Goal: Book appointment/travel/reservation

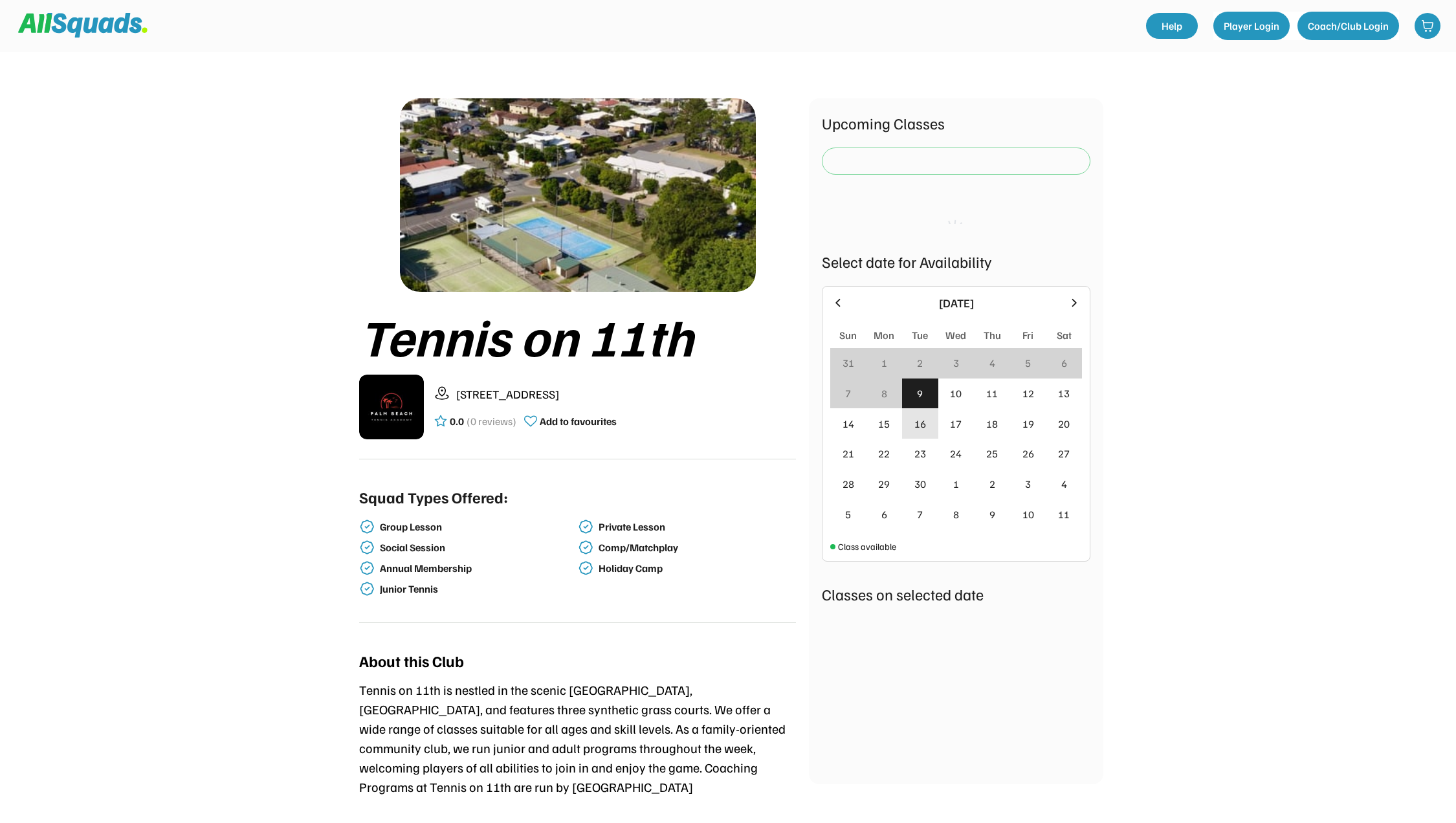
click at [920, 418] on div "16" at bounding box center [920, 423] width 11 height 15
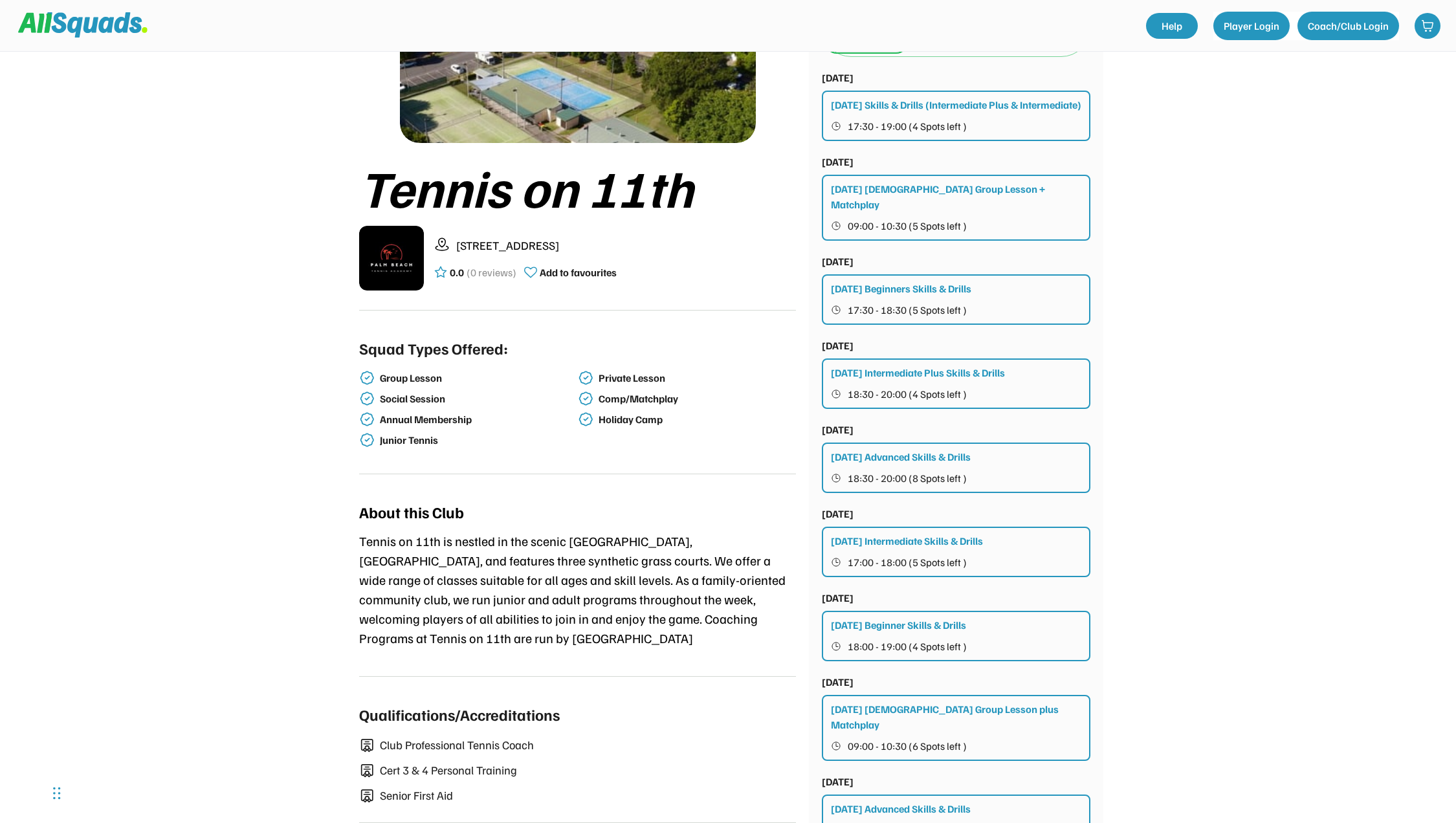
scroll to position [65, 0]
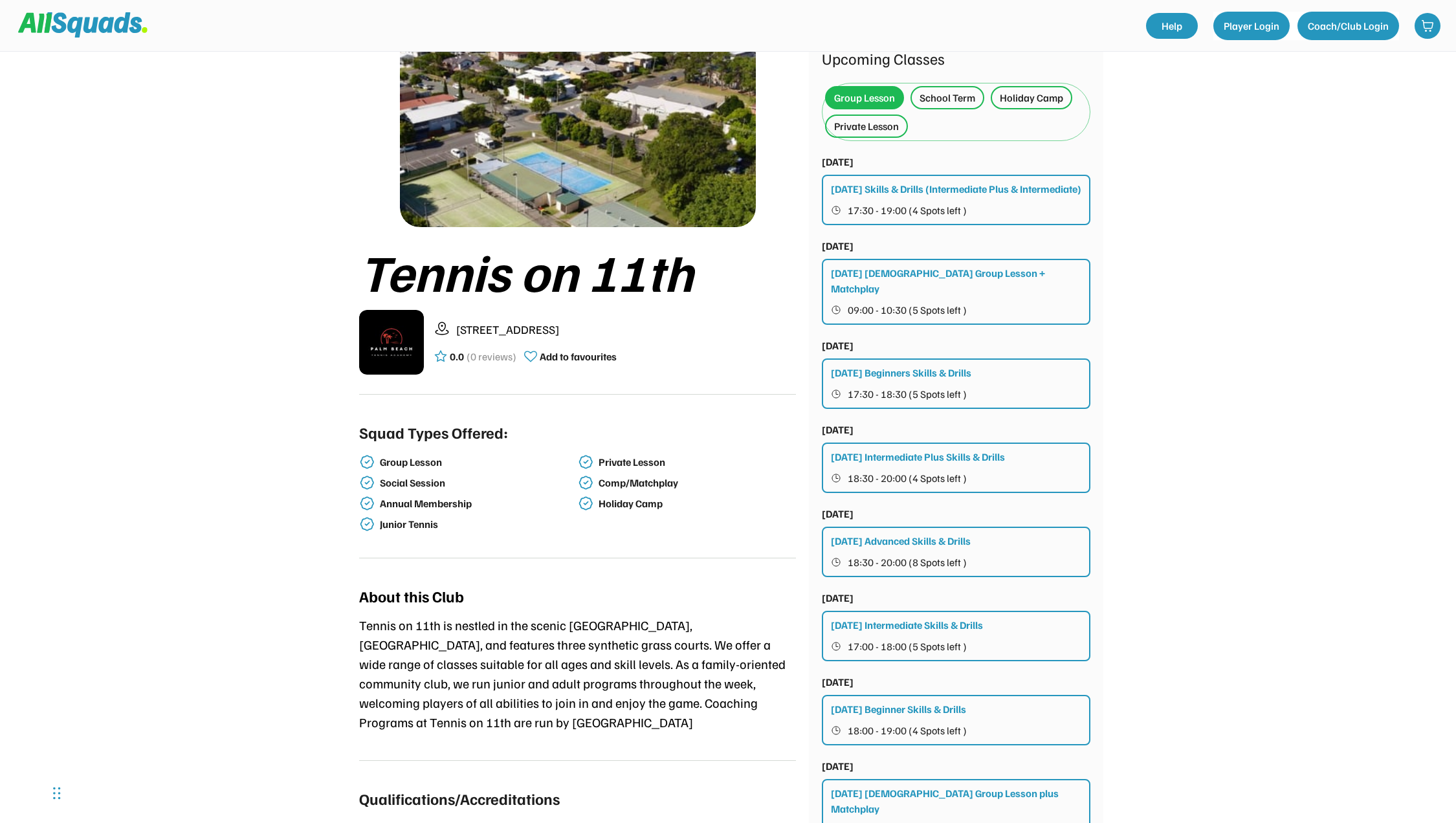
click at [846, 132] on div "Private Lesson" at bounding box center [867, 126] width 65 height 15
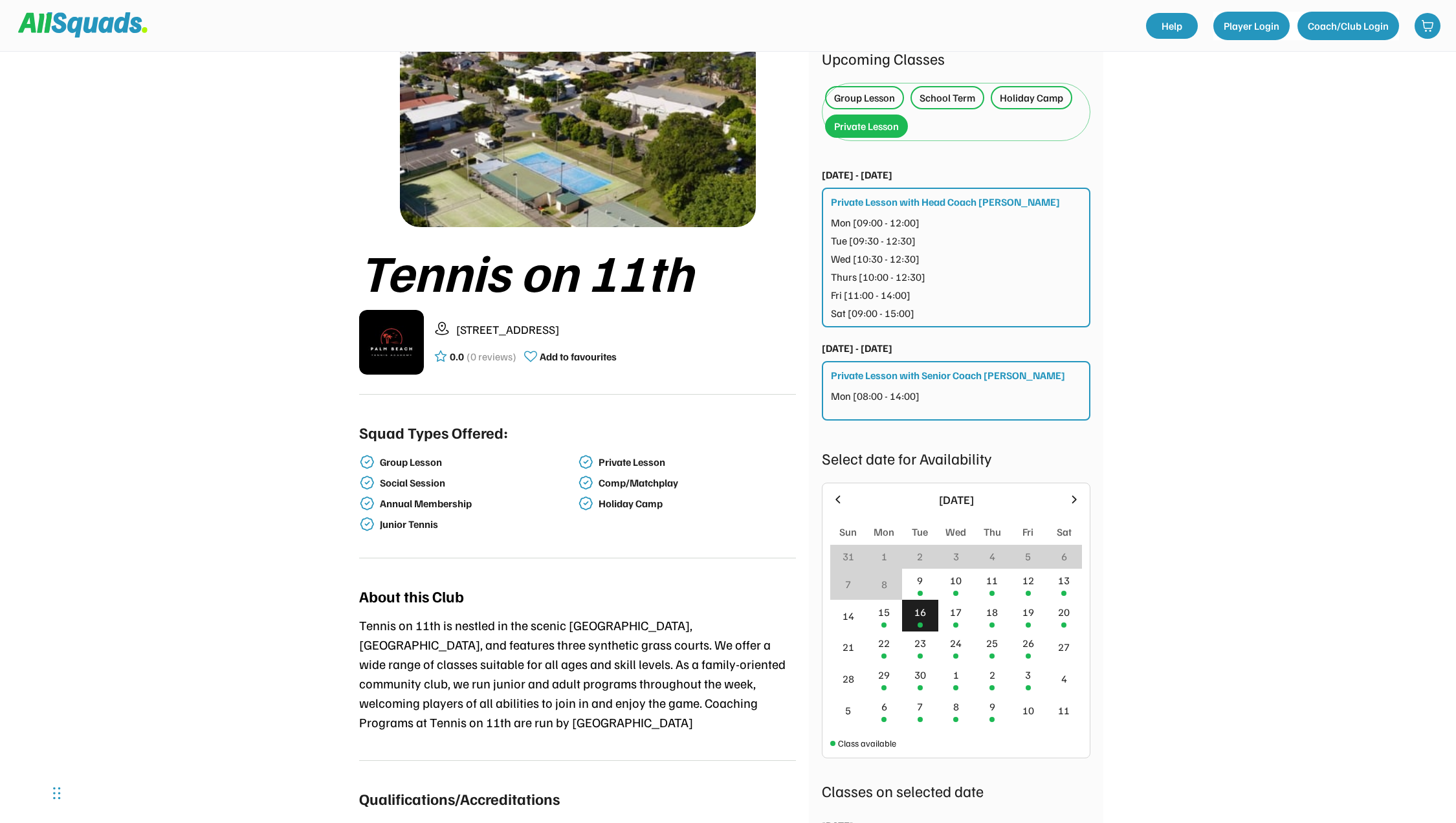
click at [1021, 396] on div "Mon [08:00 - 14:00]" at bounding box center [957, 401] width 252 height 26
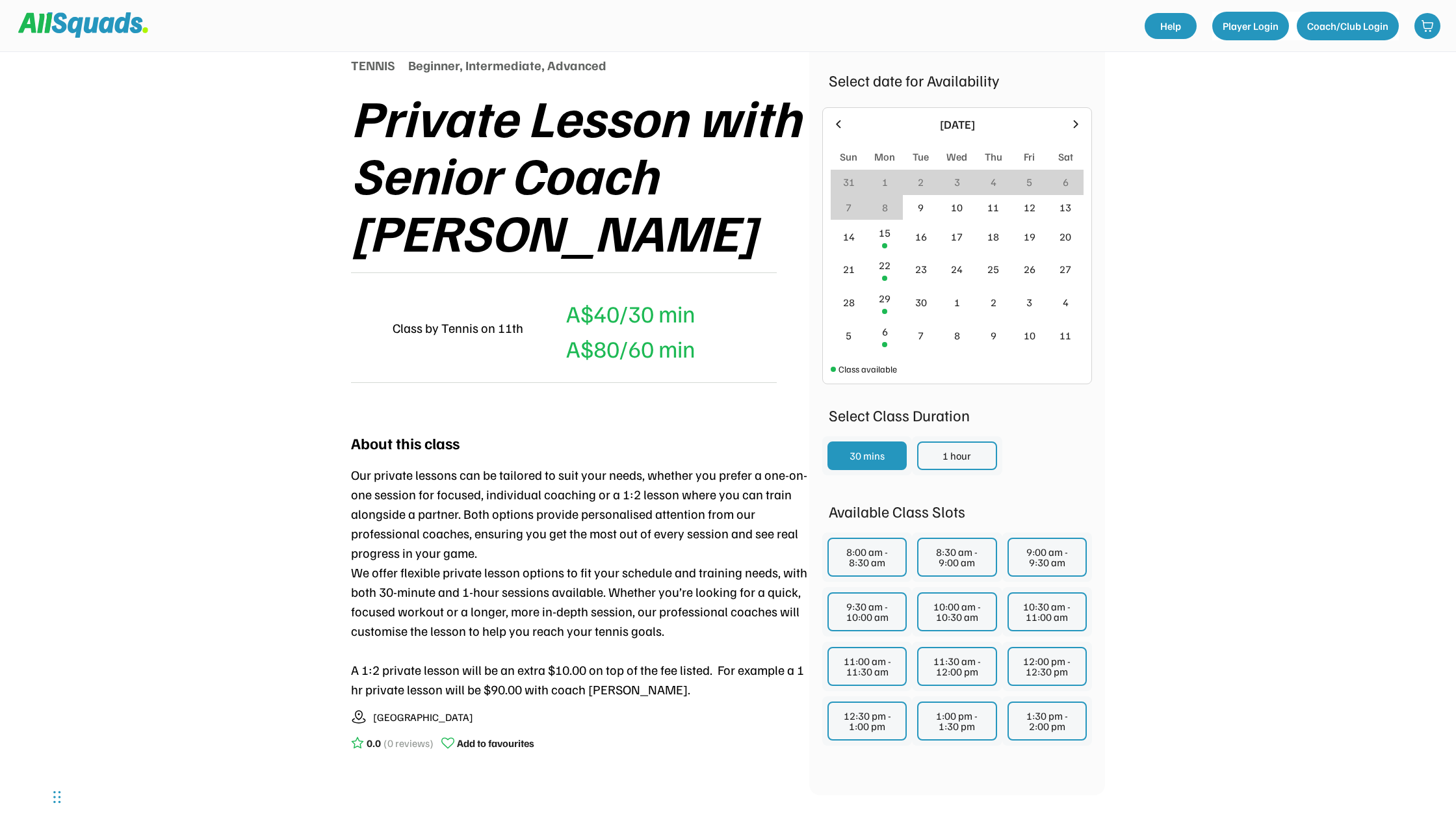
scroll to position [195, 0]
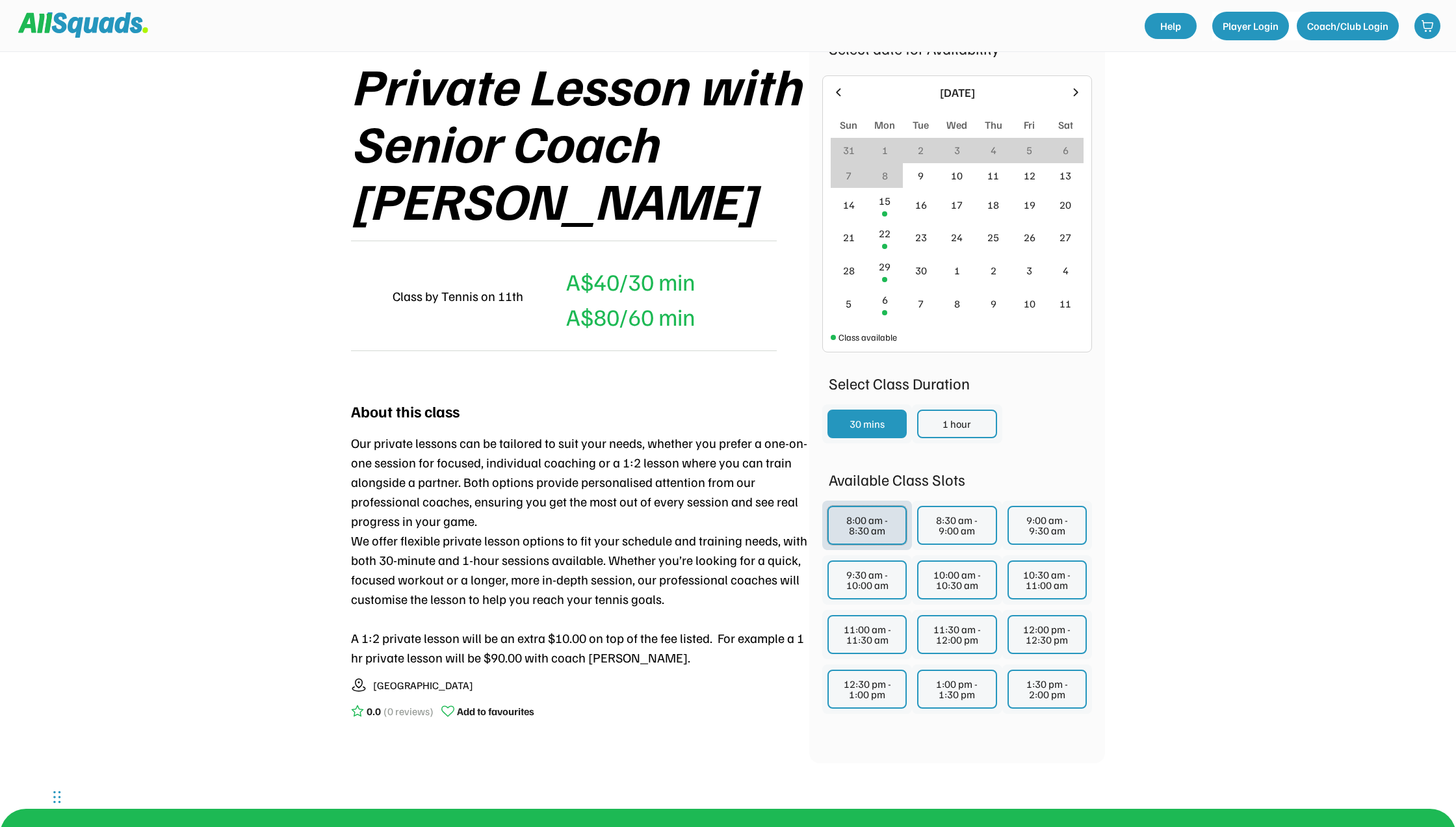
click at [882, 521] on button "8:00 am - 8:30 am" at bounding box center [866, 526] width 79 height 39
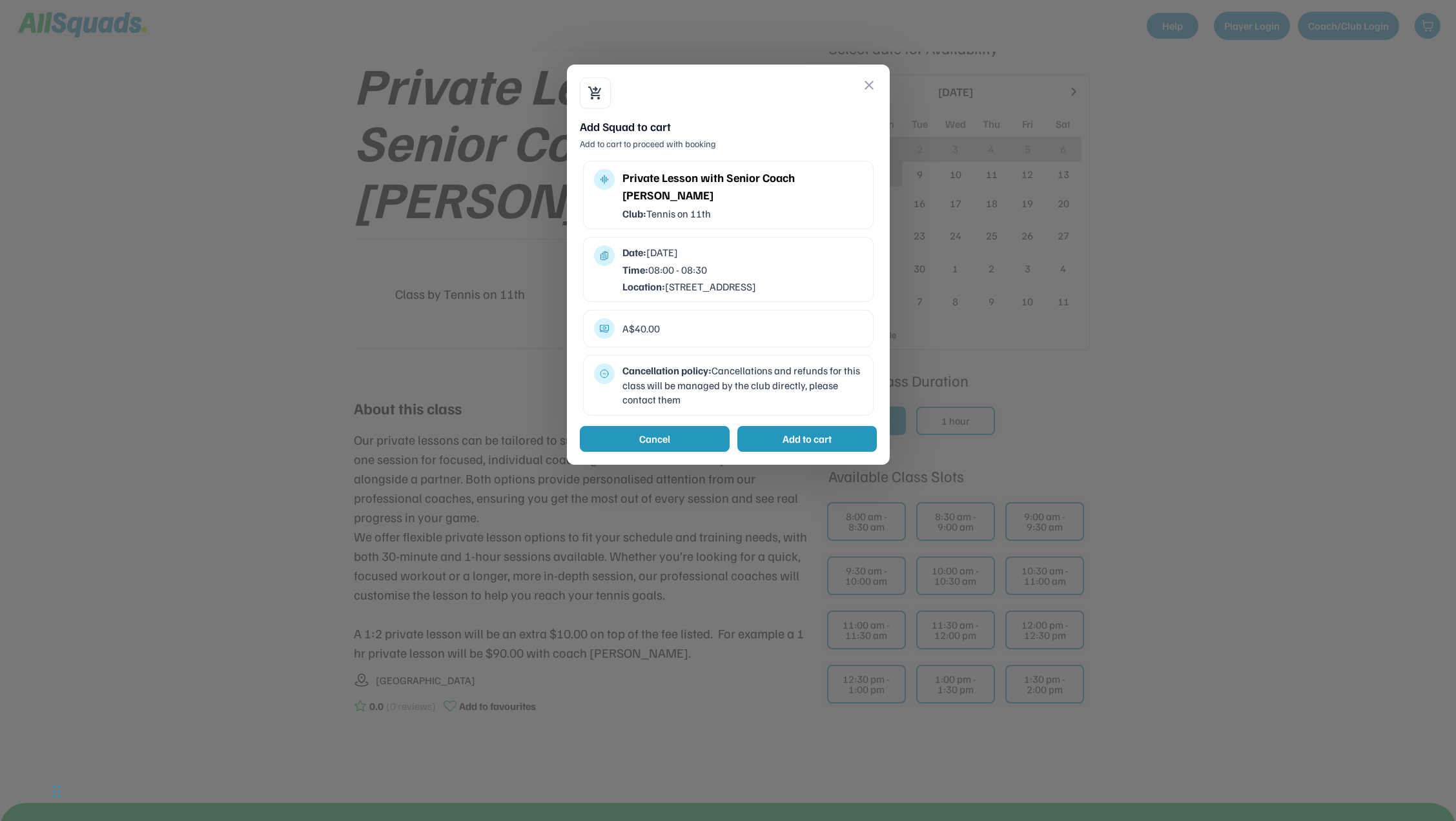
click at [687, 434] on button "Cancel" at bounding box center [654, 439] width 150 height 26
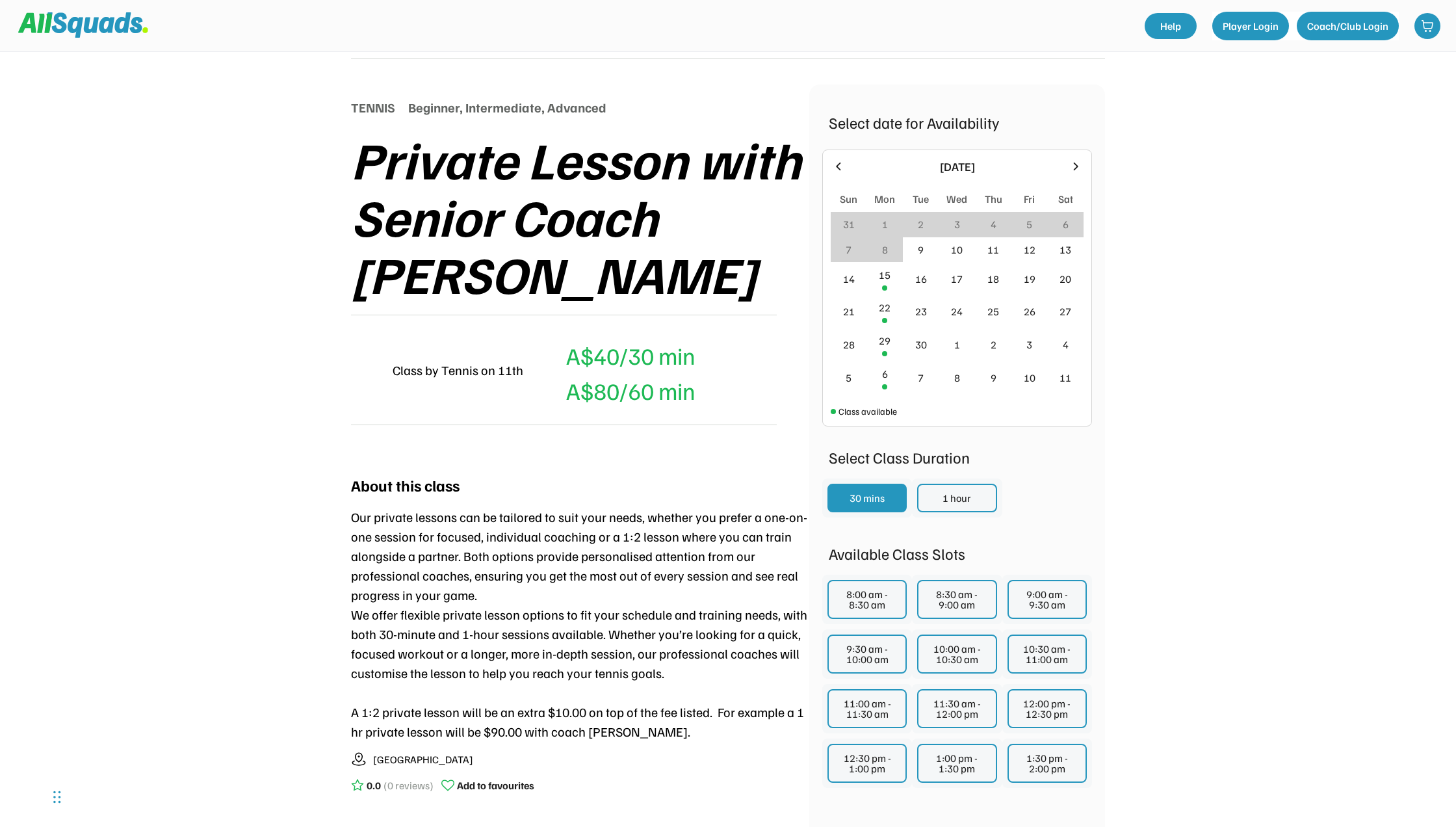
scroll to position [130, 0]
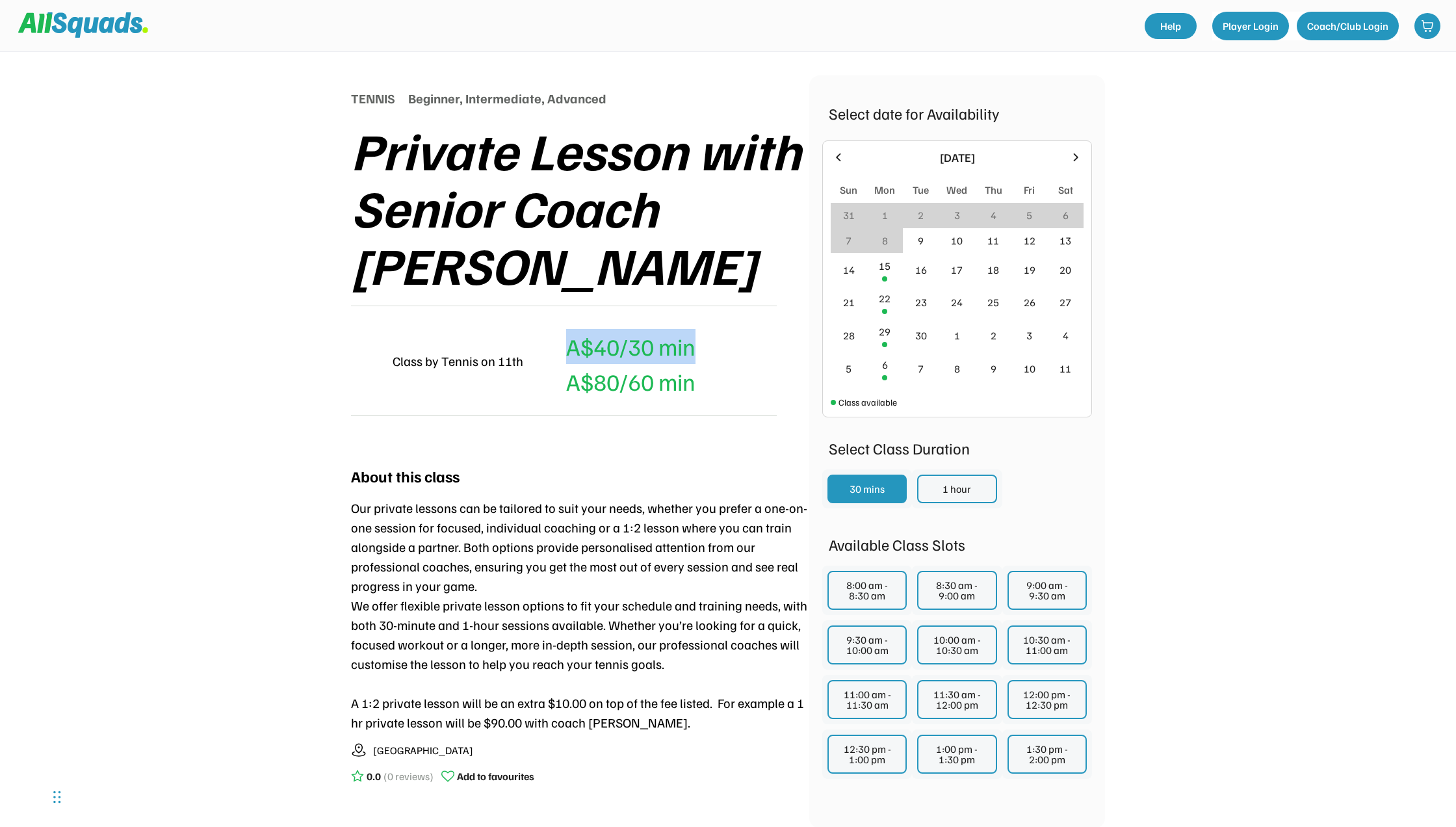
drag, startPoint x: 695, startPoint y: 287, endPoint x: 566, endPoint y: 288, distance: 129.0
click at [566, 323] on div "A$40/30 min (Member's Price) A A$80/60 min" at bounding box center [614, 361] width 162 height 77
click at [617, 451] on div "About this class Our private lessons can be tailored to suit your needs, whethe…" at bounding box center [580, 627] width 458 height 353
drag, startPoint x: 696, startPoint y: 288, endPoint x: 563, endPoint y: 287, distance: 133.0
click at [563, 323] on div "A$40/30 min (Member's Price) A A$80/60 min" at bounding box center [614, 361] width 162 height 77
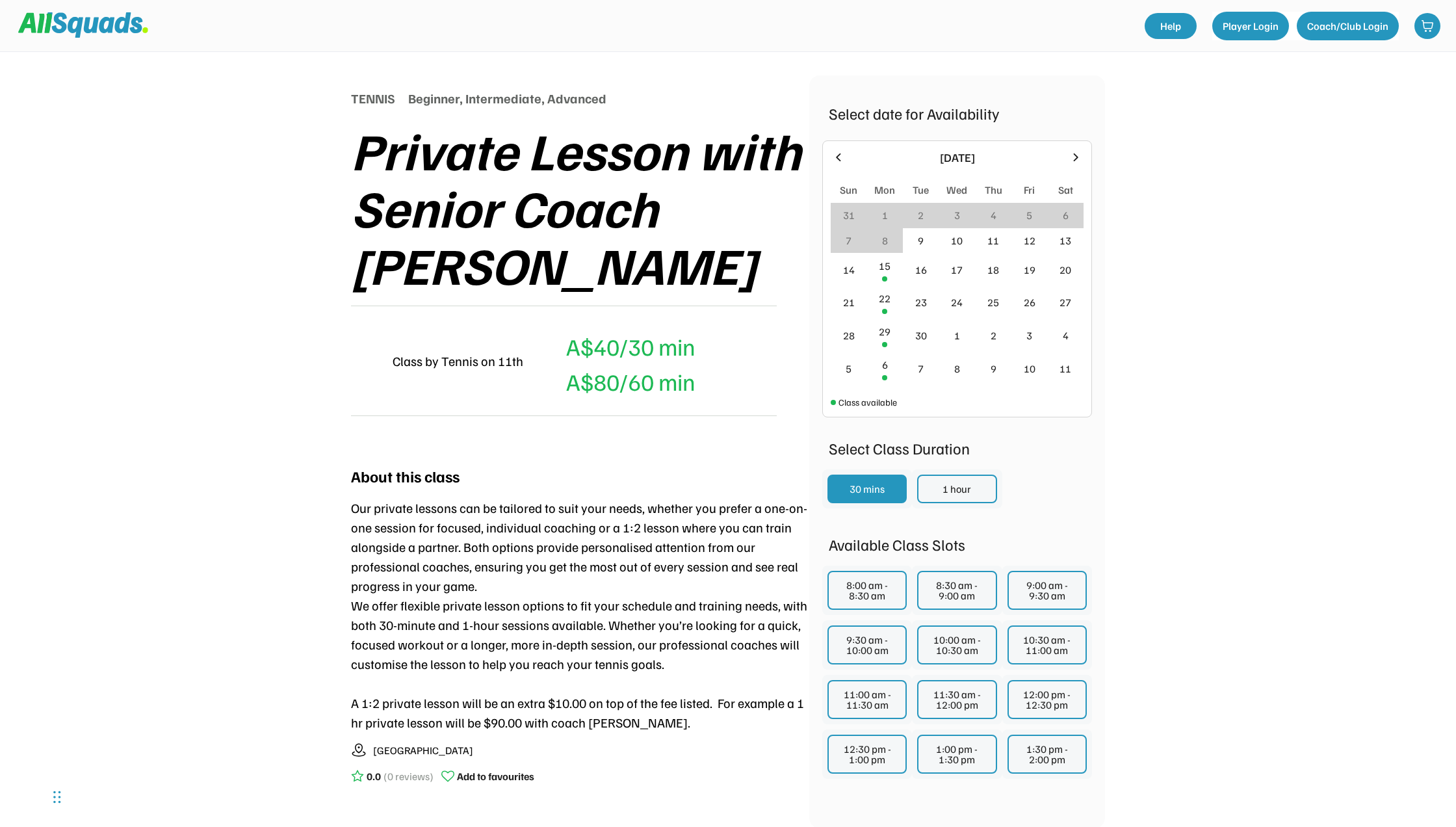
drag, startPoint x: 651, startPoint y: 410, endPoint x: 673, endPoint y: 328, distance: 84.9
click at [652, 451] on div "About this class Our private lessons can be tailored to suit your needs, whethe…" at bounding box center [580, 627] width 458 height 353
drag, startPoint x: 698, startPoint y: 293, endPoint x: 572, endPoint y: 283, distance: 126.4
click at [572, 329] on div "A$40/30 min" at bounding box center [630, 346] width 129 height 35
click at [674, 394] on div "TENNIS Beginner, Intermediate, Advanced Private Lesson with Senior Coach Jaime …" at bounding box center [580, 440] width 458 height 728
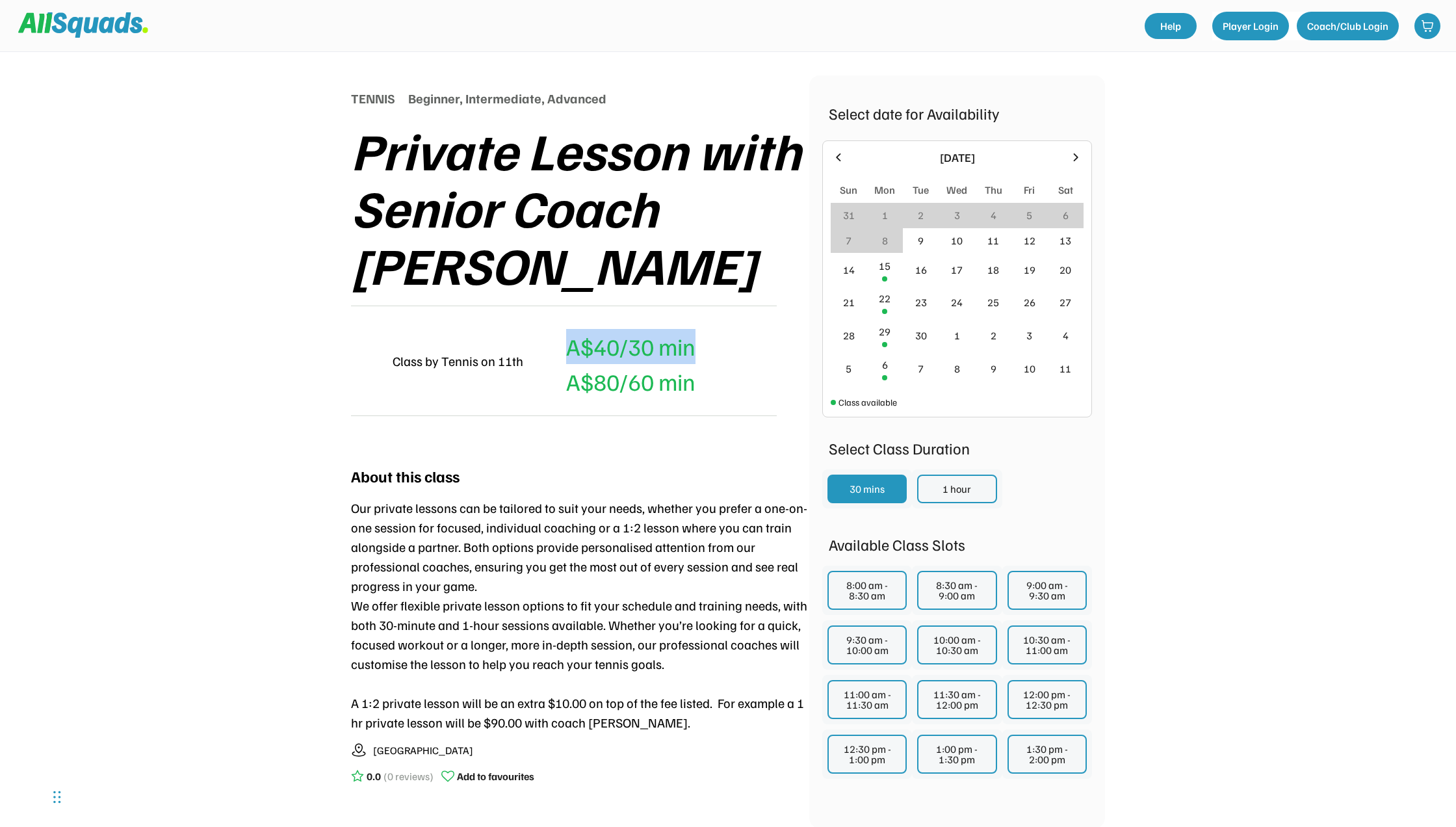
drag, startPoint x: 692, startPoint y: 296, endPoint x: 555, endPoint y: 291, distance: 137.1
click at [555, 323] on div "A$40/30 min (Member's Price) A A$80/60 min" at bounding box center [614, 361] width 162 height 77
drag, startPoint x: 660, startPoint y: 365, endPoint x: 674, endPoint y: 311, distance: 55.8
click at [660, 365] on div "TENNIS Beginner, Intermediate, Advanced Private Lesson with Senior Coach Jaime …" at bounding box center [580, 256] width 458 height 360
drag, startPoint x: 696, startPoint y: 289, endPoint x: 561, endPoint y: 292, distance: 135.0
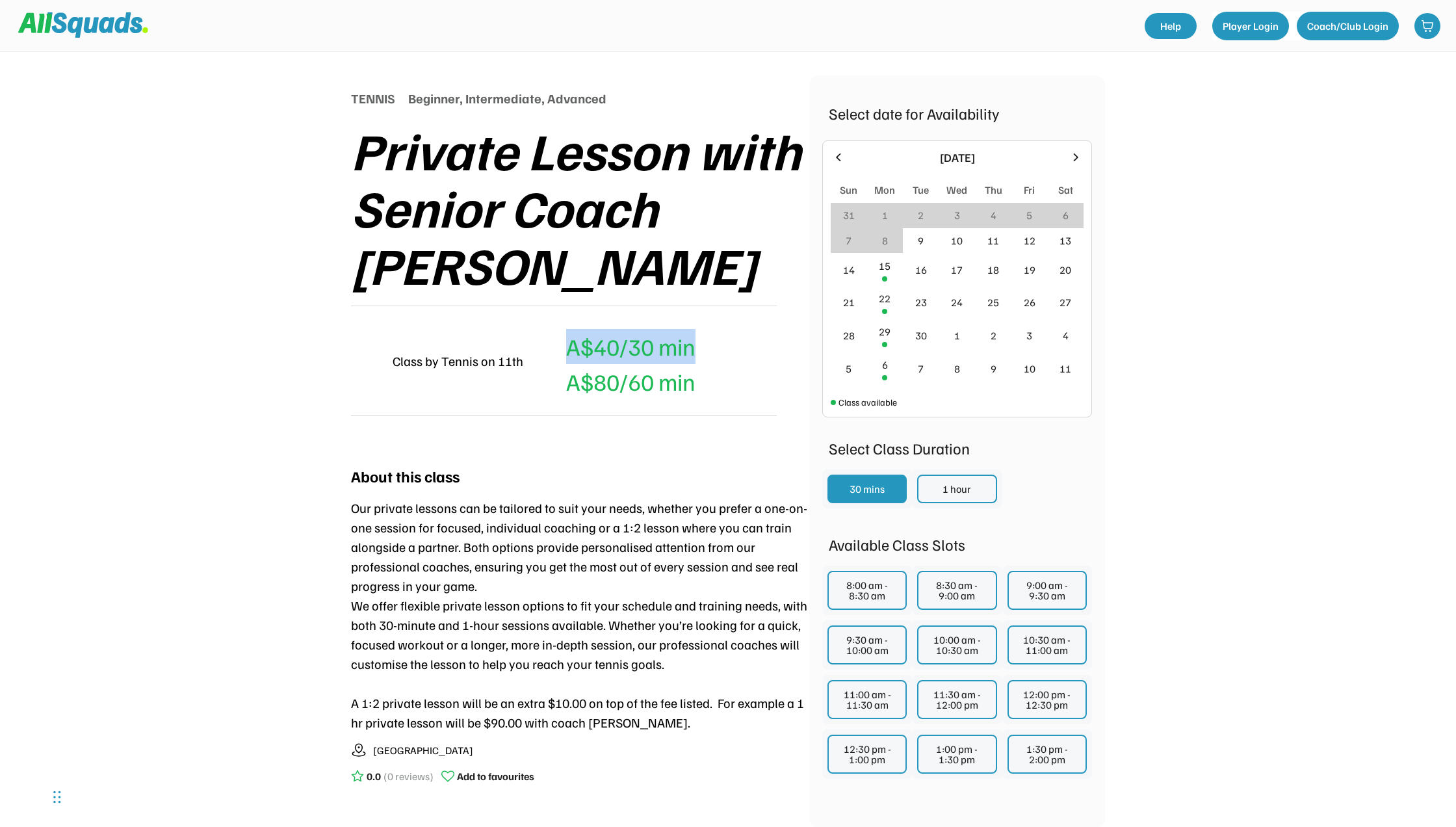
click at [561, 323] on div "A$40/30 min (Member's Price) A A$80/60 min" at bounding box center [614, 361] width 162 height 77
click at [668, 394] on div "TENNIS Beginner, Intermediate, Advanced Private Lesson with Senior Coach Jaime …" at bounding box center [580, 440] width 458 height 728
drag, startPoint x: 696, startPoint y: 291, endPoint x: 563, endPoint y: 290, distance: 133.0
click at [563, 323] on div "A$40/30 min (Member's Price) A A$80/60 min" at bounding box center [614, 361] width 162 height 77
drag, startPoint x: 652, startPoint y: 402, endPoint x: 669, endPoint y: 305, distance: 98.5
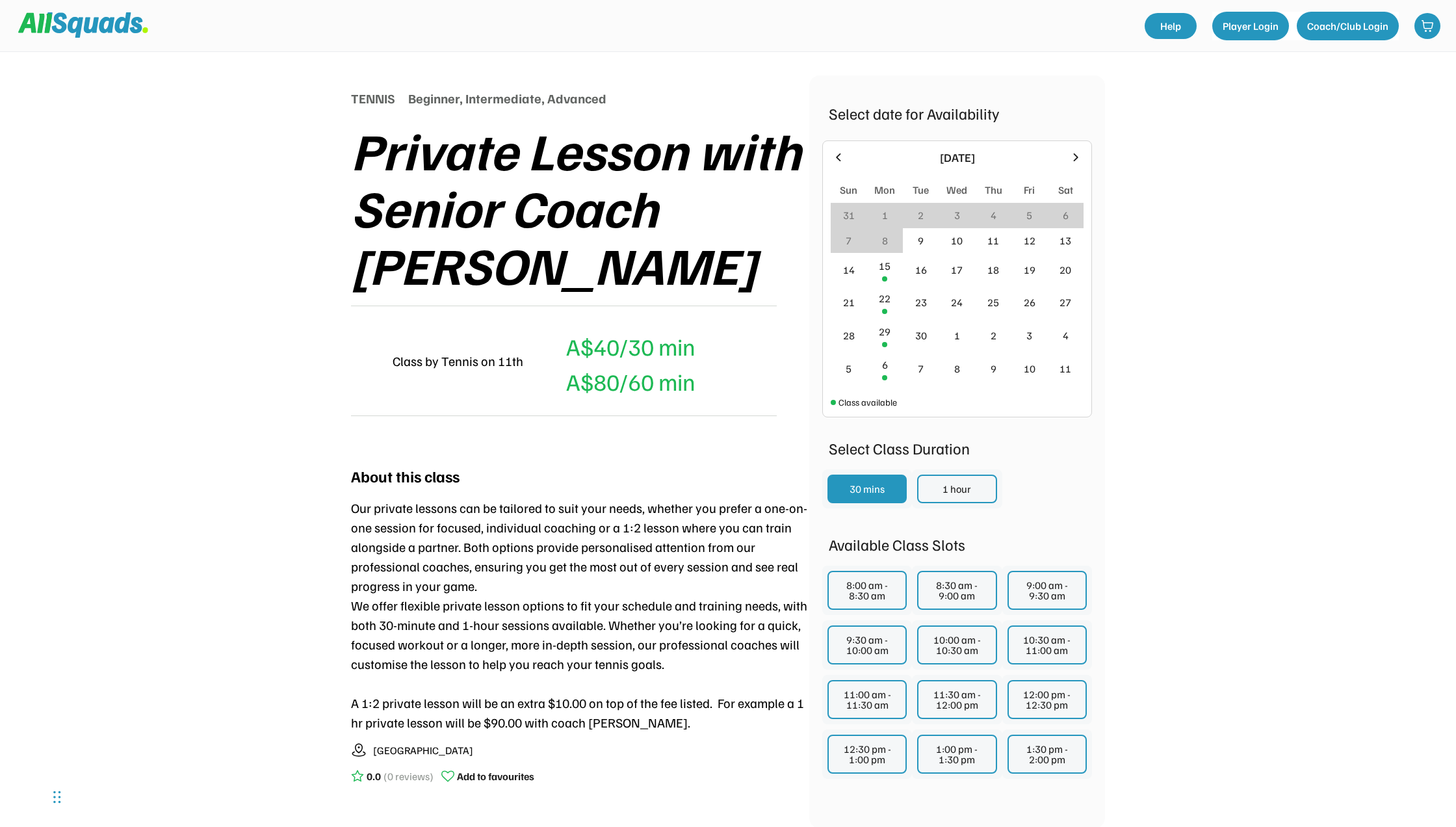
click at [652, 451] on div "About this class Our private lessons can be tailored to suit your needs, whethe…" at bounding box center [580, 627] width 458 height 353
drag, startPoint x: 695, startPoint y: 295, endPoint x: 569, endPoint y: 293, distance: 126.0
click at [569, 329] on div "A$40/30 min" at bounding box center [630, 346] width 129 height 35
click at [640, 451] on div "About this class Our private lessons can be tailored to suit your needs, whethe…" at bounding box center [580, 627] width 458 height 353
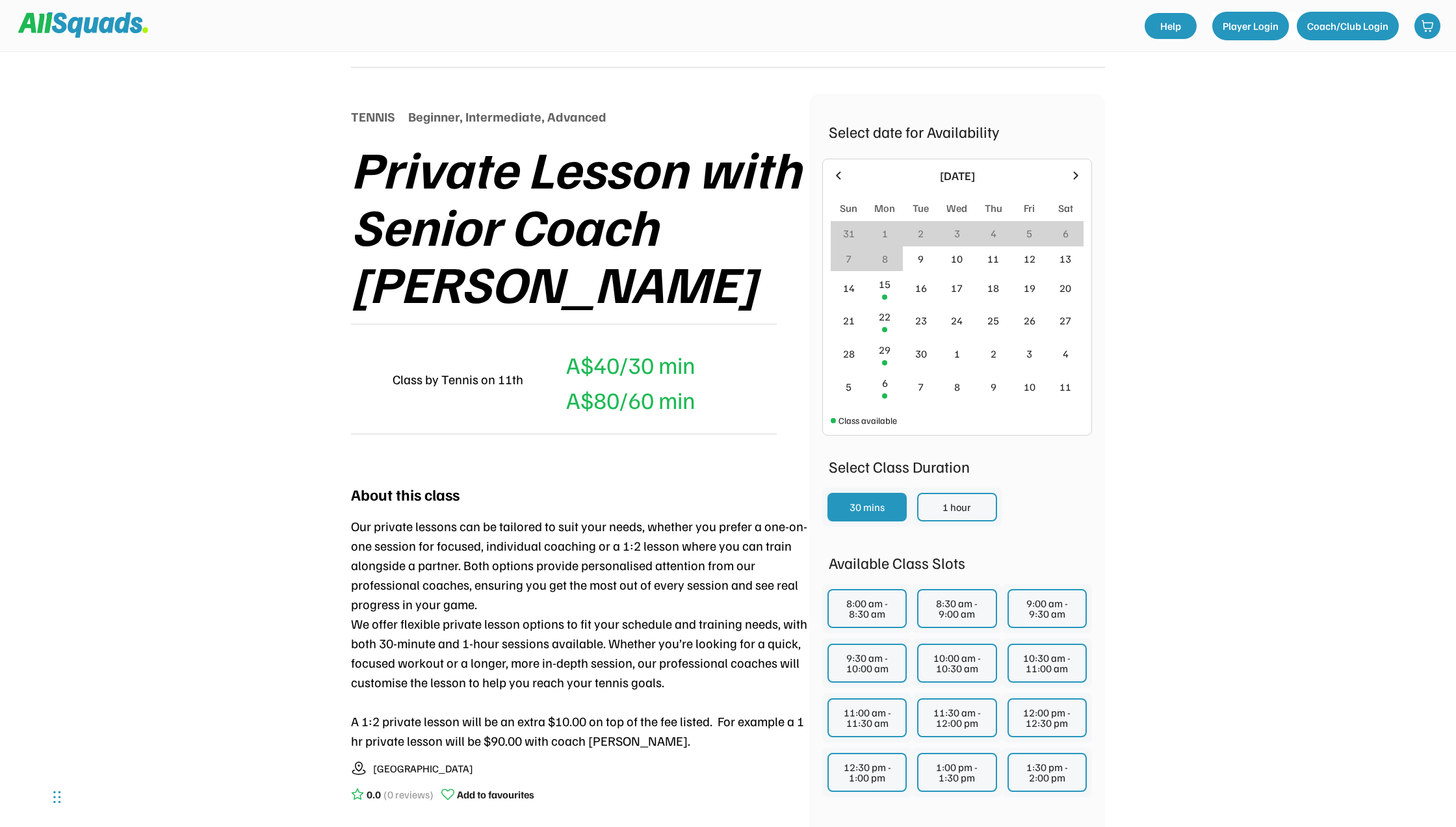
scroll to position [46, 0]
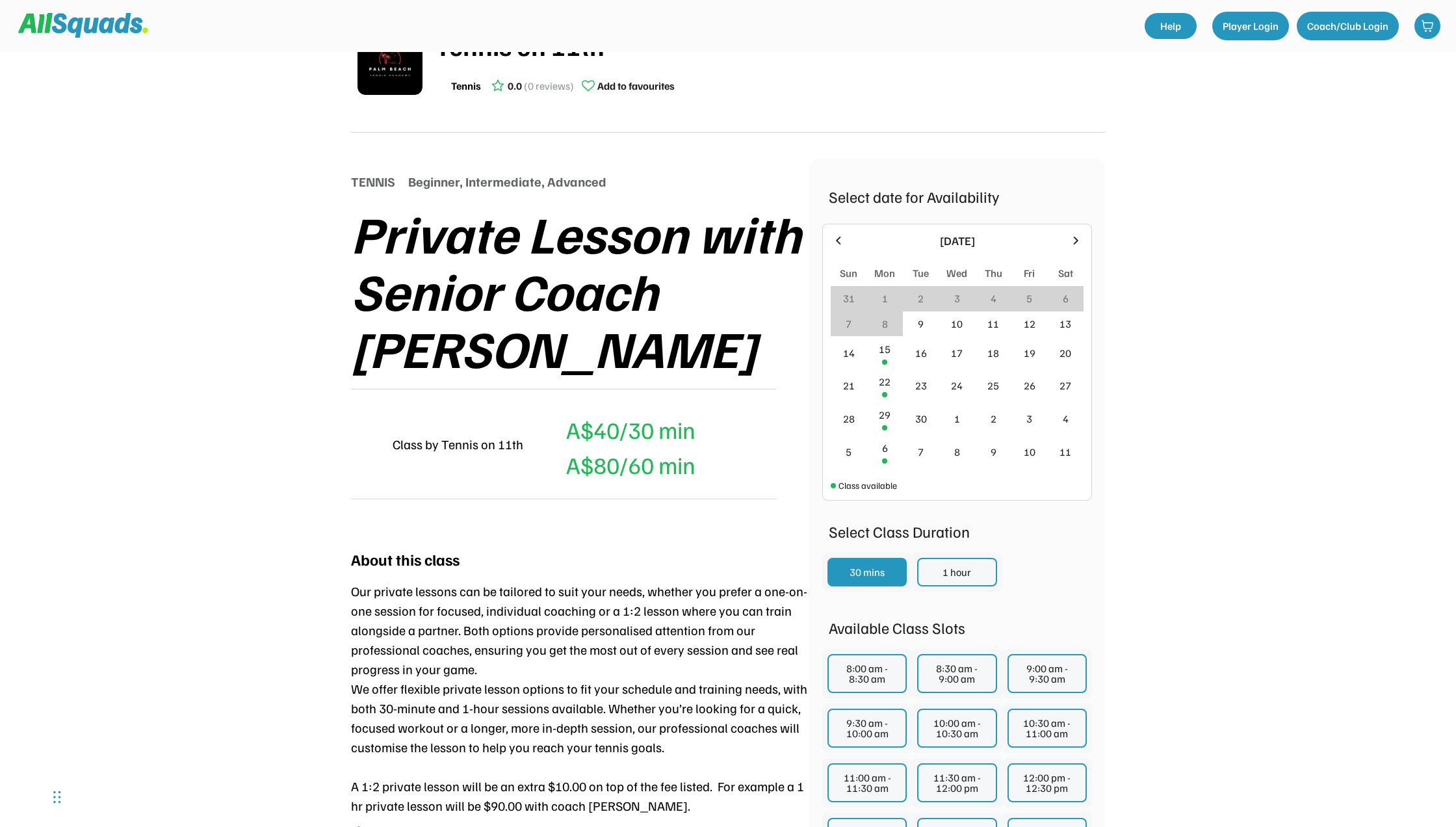
click at [647, 472] on div "TENNIS Beginner, Intermediate, Advanced Private Lesson with Senior Coach Jaime …" at bounding box center [580, 523] width 458 height 728
drag, startPoint x: 696, startPoint y: 374, endPoint x: 539, endPoint y: 368, distance: 157.1
click at [539, 406] on div "A$40/30 min (Member's Price) A A$80/60 min" at bounding box center [614, 444] width 162 height 77
drag, startPoint x: 638, startPoint y: 489, endPoint x: 640, endPoint y: 474, distance: 15.1
click at [639, 534] on div "About this class Our private lessons can be tailored to suit your needs, whethe…" at bounding box center [580, 710] width 458 height 353
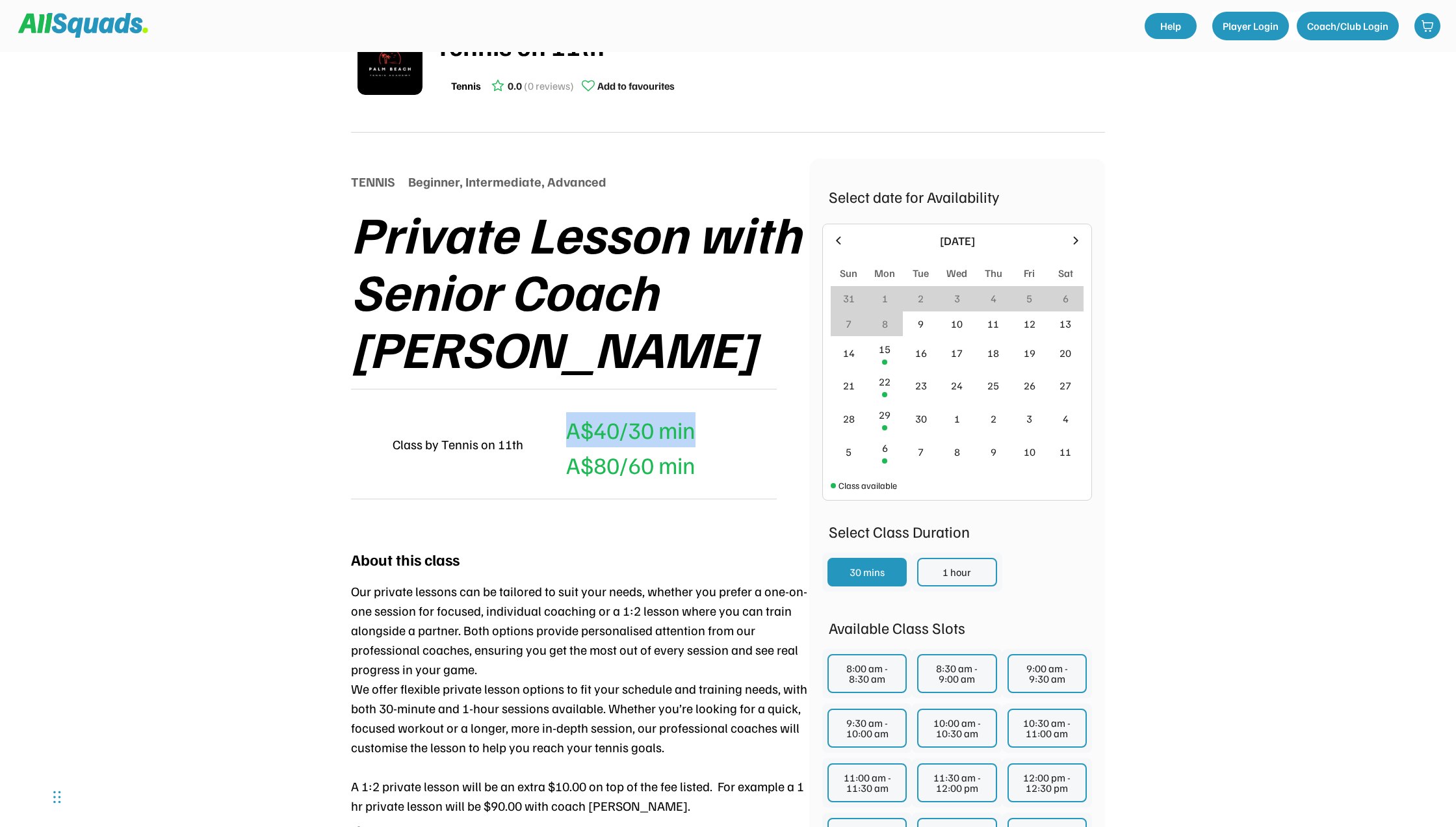
drag, startPoint x: 695, startPoint y: 369, endPoint x: 554, endPoint y: 371, distance: 141.0
click at [554, 406] on div "A$40/30 min (Member's Price) A A$80/60 min" at bounding box center [614, 444] width 162 height 77
drag, startPoint x: 554, startPoint y: 371, endPoint x: 648, endPoint y: 479, distance: 143.2
click at [652, 534] on div "About this class Our private lessons can be tailored to suit your needs, whethe…" at bounding box center [580, 710] width 458 height 353
drag, startPoint x: 695, startPoint y: 376, endPoint x: 559, endPoint y: 379, distance: 136.0
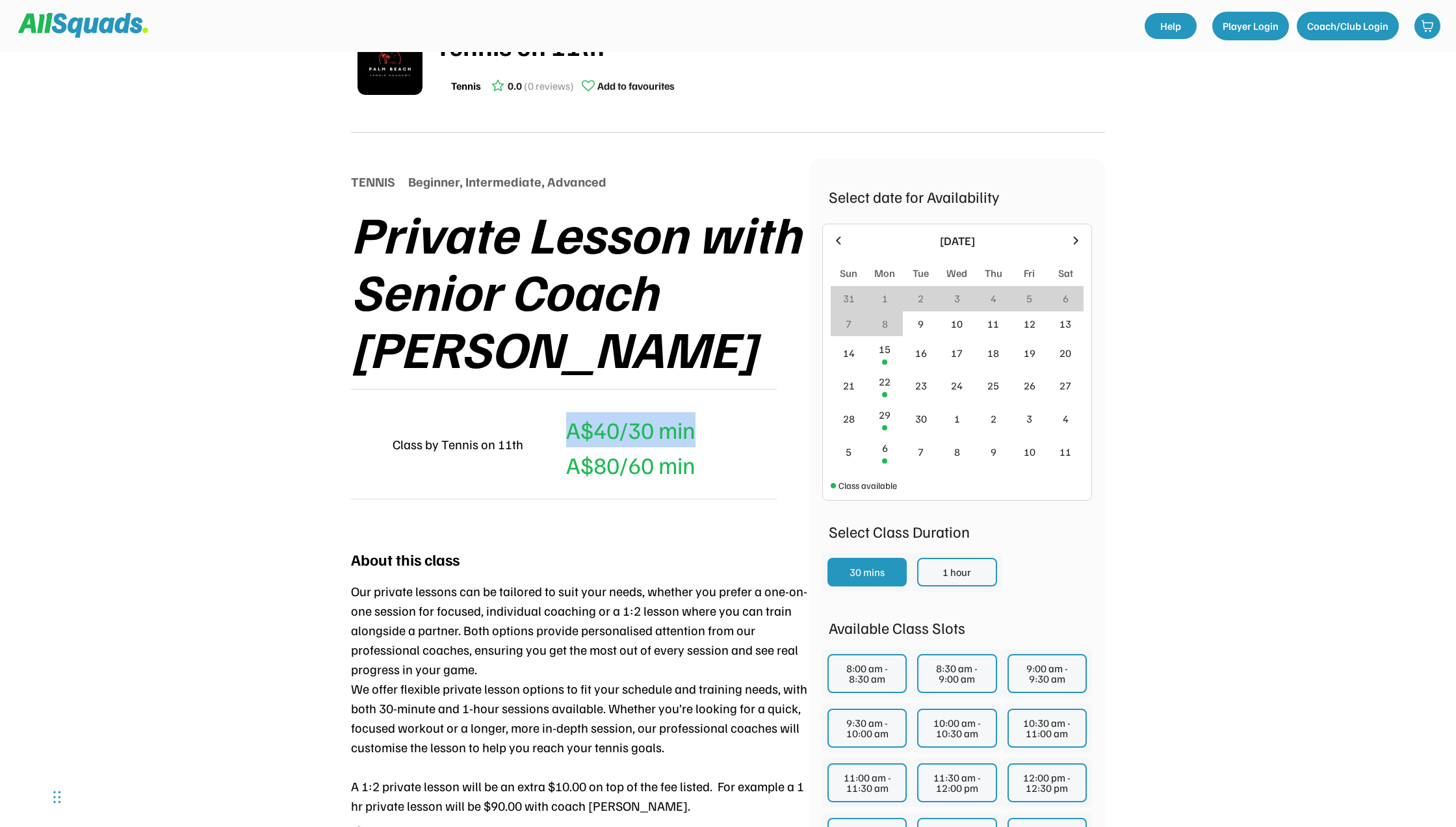
click at [559, 406] on div "A$40/30 min (Member's Price) A A$80/60 min" at bounding box center [614, 444] width 162 height 77
drag, startPoint x: 559, startPoint y: 379, endPoint x: 653, endPoint y: 450, distance: 117.8
click at [634, 534] on div "About this class Our private lessons can be tailored to suit your needs, whethe…" at bounding box center [580, 710] width 458 height 353
drag, startPoint x: 696, startPoint y: 376, endPoint x: 546, endPoint y: 360, distance: 150.9
click at [546, 406] on div "A$40/30 min (Member's Price) A A$80/60 min" at bounding box center [614, 444] width 162 height 77
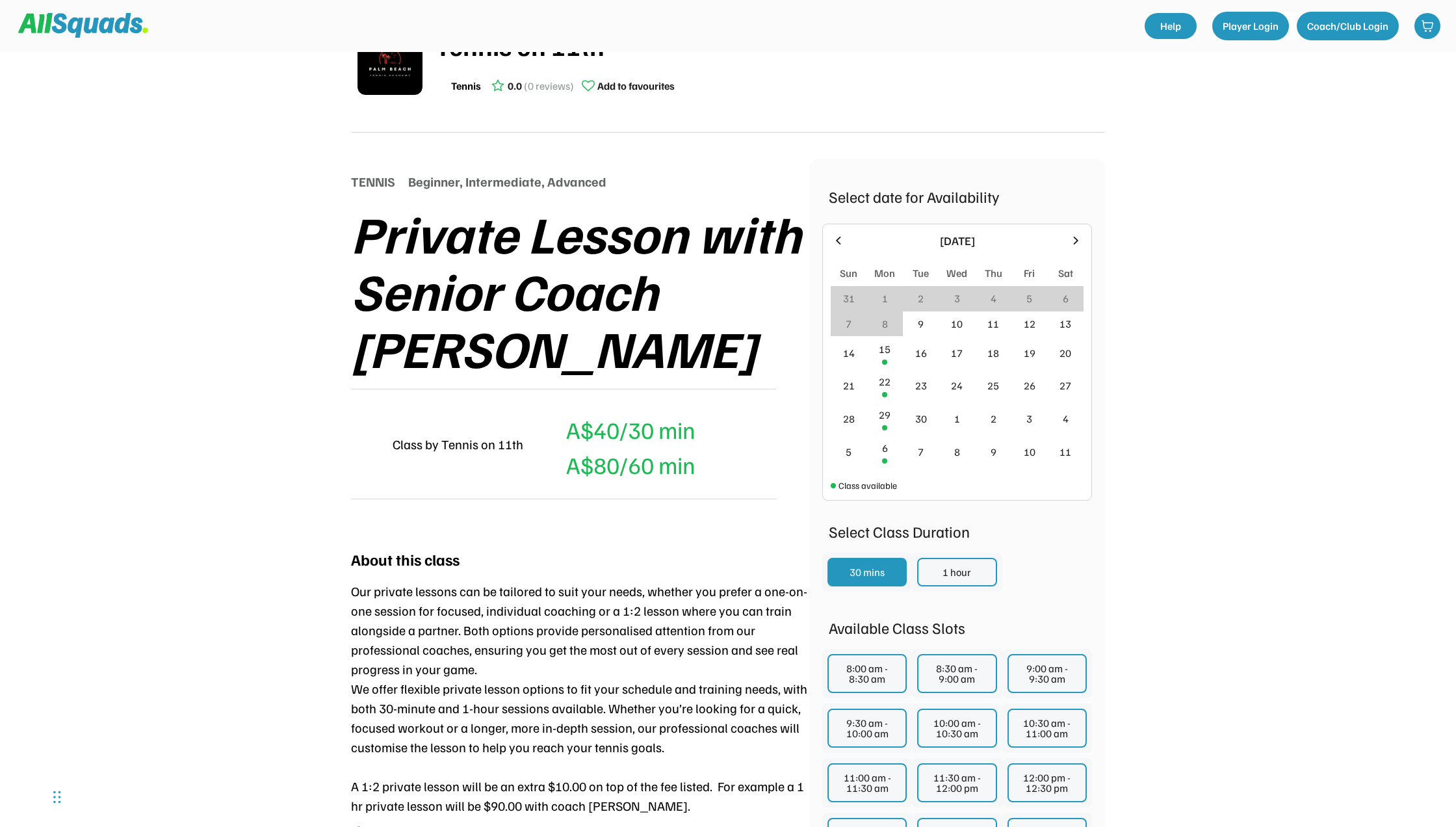
drag, startPoint x: 546, startPoint y: 360, endPoint x: 664, endPoint y: 482, distance: 169.7
click at [664, 534] on div "About this class Our private lessons can be tailored to suit your needs, whethe…" at bounding box center [580, 710] width 458 height 353
drag, startPoint x: 696, startPoint y: 368, endPoint x: 543, endPoint y: 372, distance: 153.1
click at [543, 406] on div "A$40/30 min (Member's Price) A A$80/60 min" at bounding box center [614, 444] width 162 height 77
click at [658, 534] on div "About this class Our private lessons can be tailored to suit your needs, whethe…" at bounding box center [580, 710] width 458 height 353
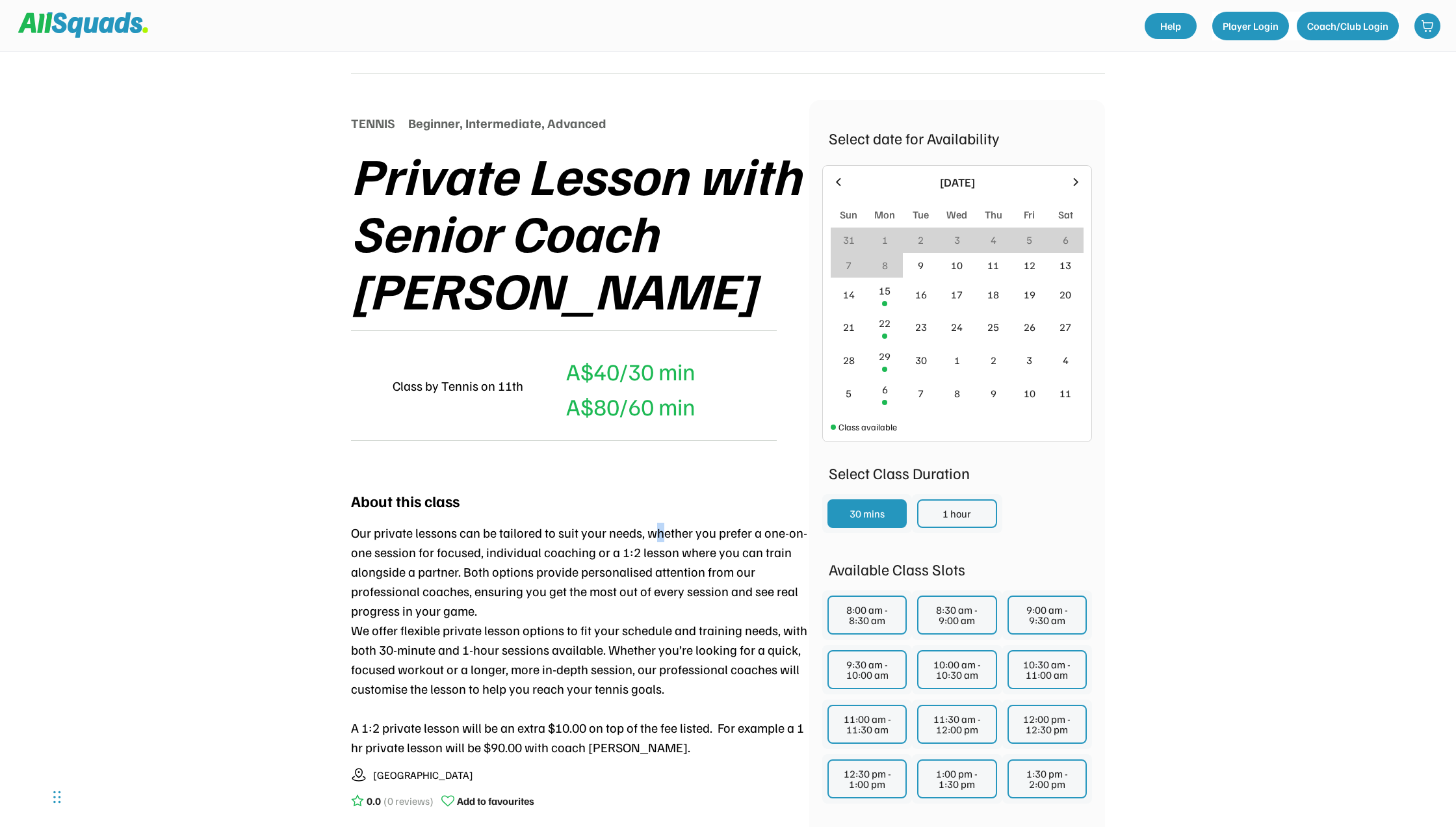
scroll to position [112, 0]
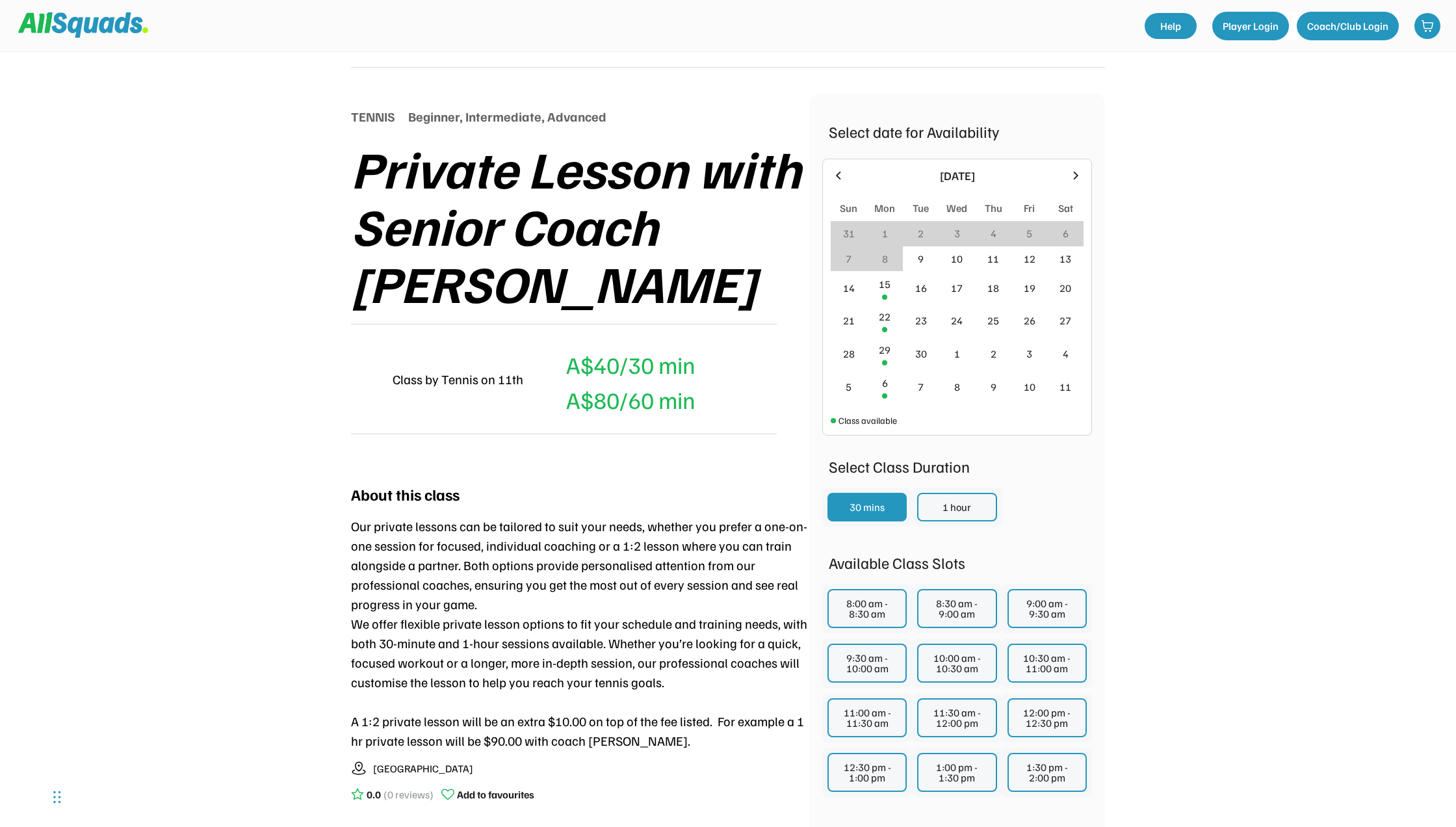
click at [691, 617] on div "Our private lessons can be tailored to suit your needs, whether you prefer a on…" at bounding box center [580, 633] width 458 height 234
click at [880, 288] on div "15" at bounding box center [884, 284] width 11 height 15
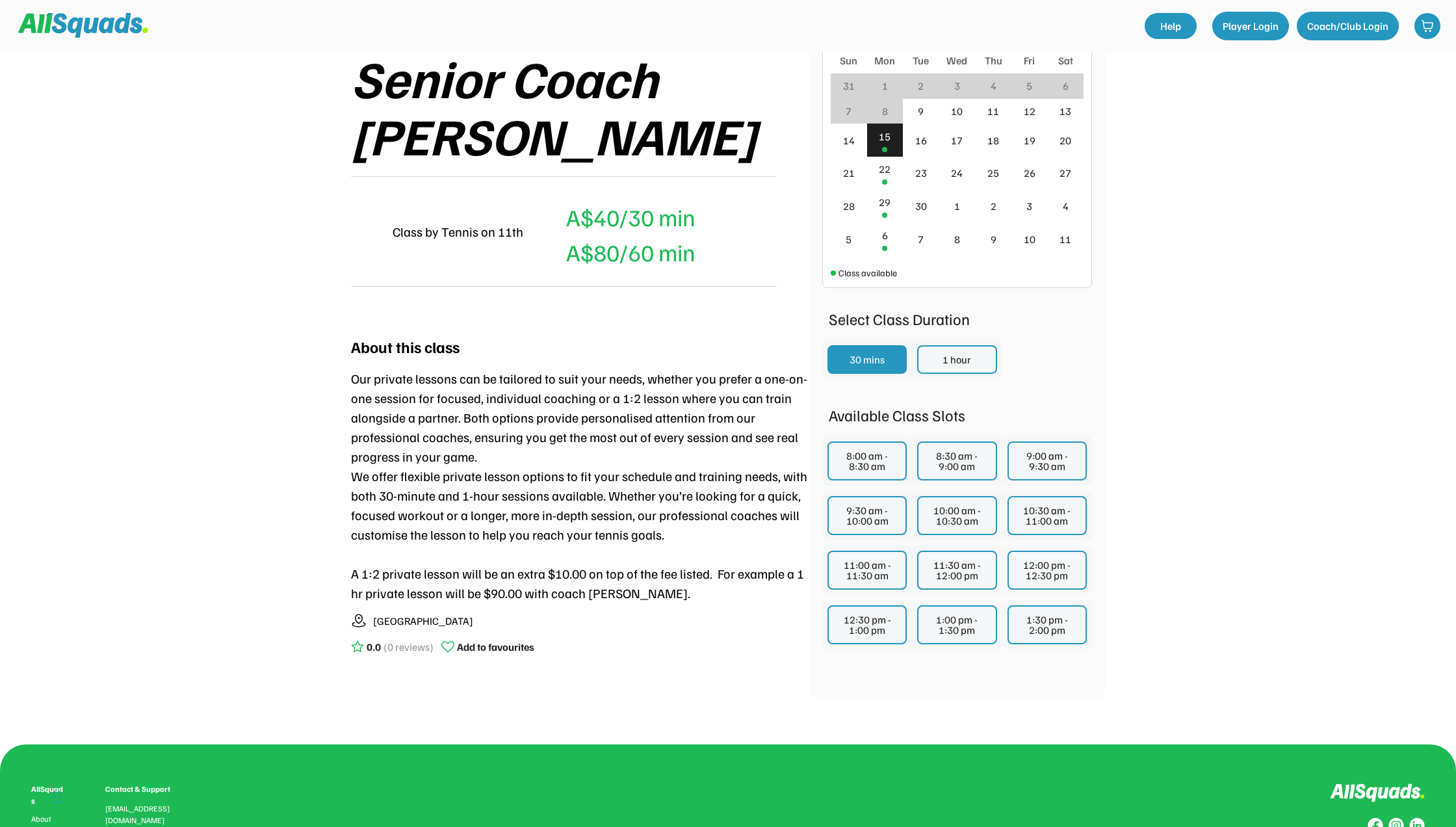
scroll to position [46, 0]
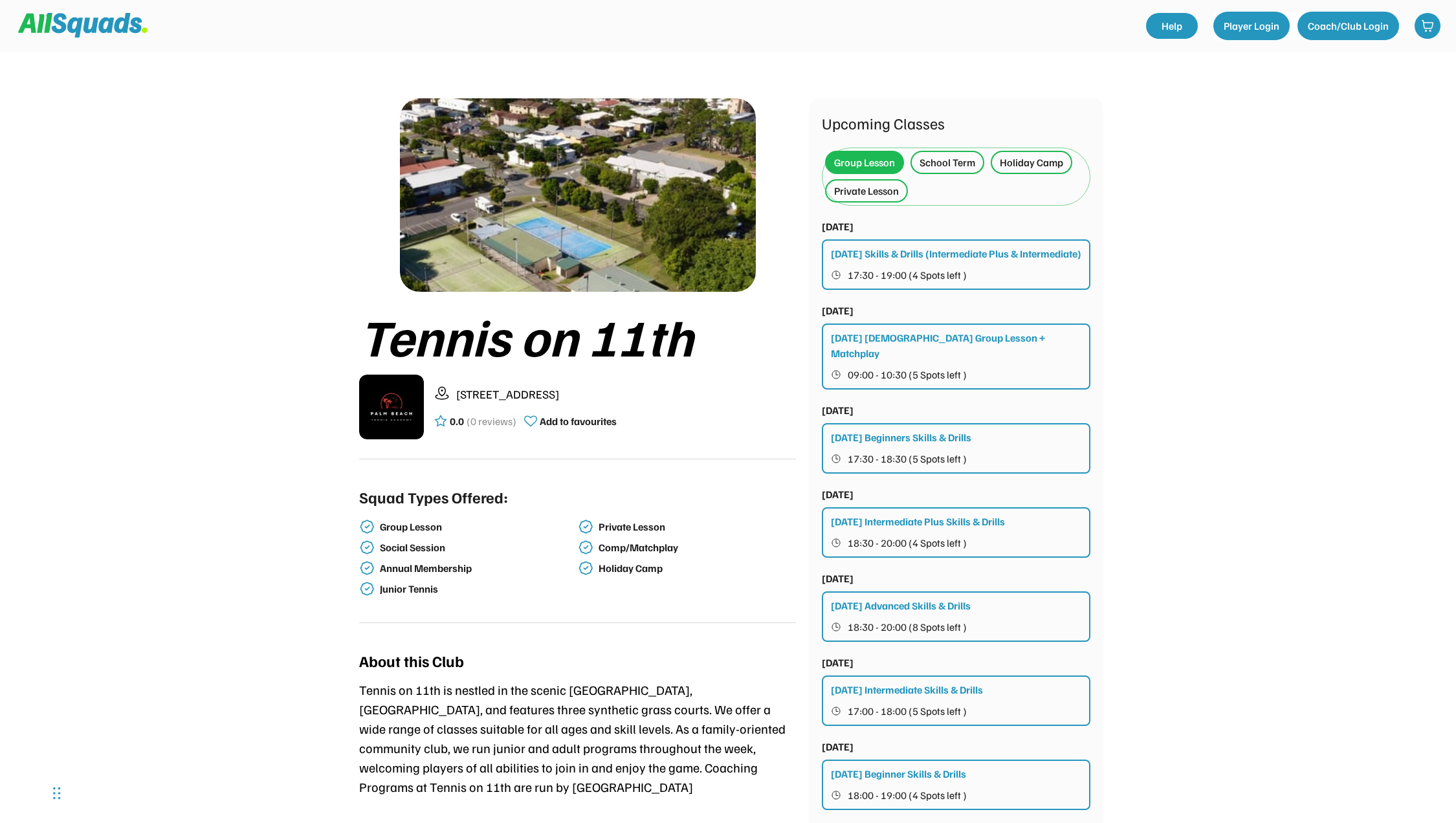
click at [855, 191] on div "Private Lesson" at bounding box center [867, 191] width 65 height 15
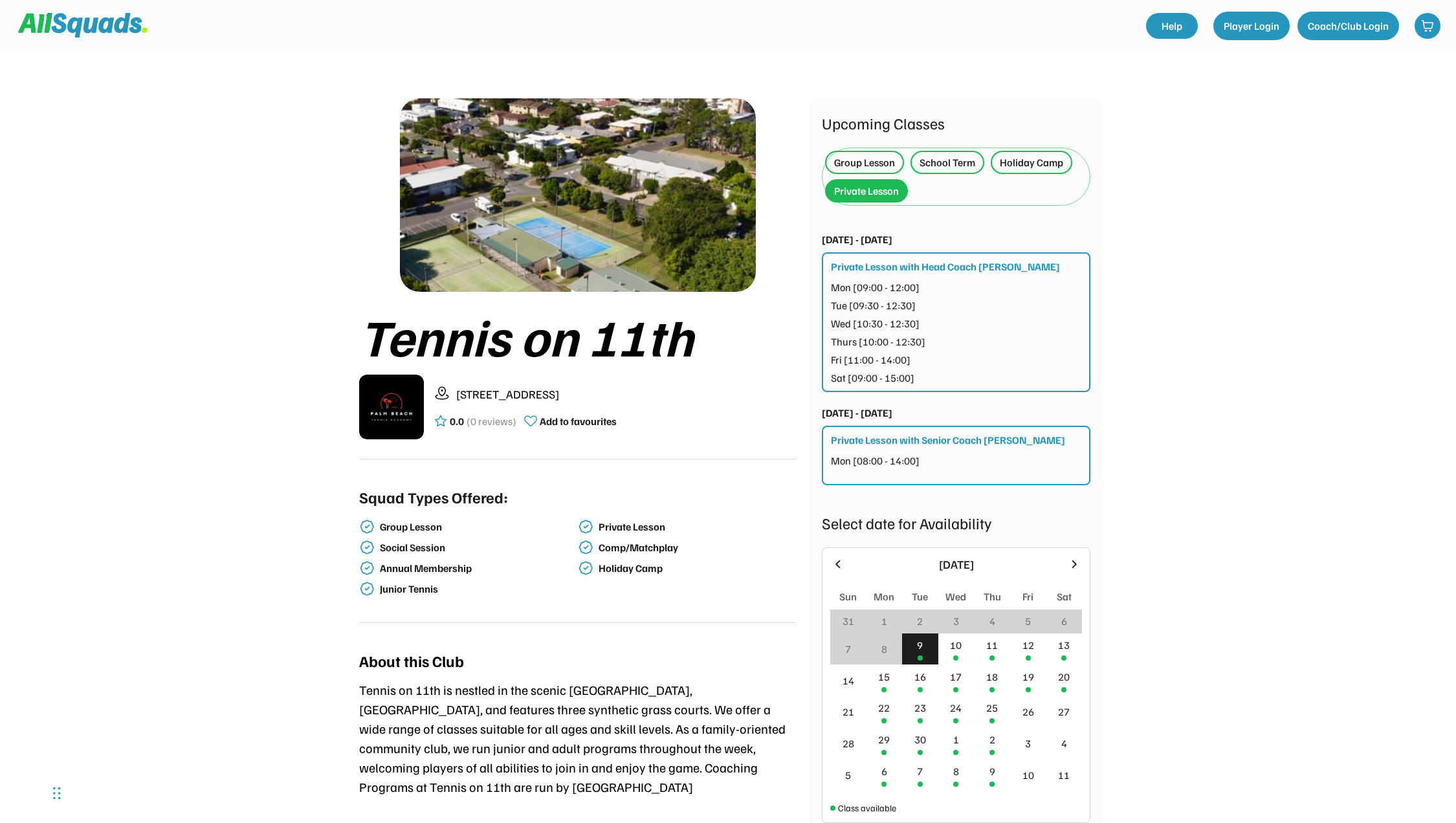
click at [919, 287] on div "Mon [09:00 - 12:00]" at bounding box center [875, 287] width 88 height 15
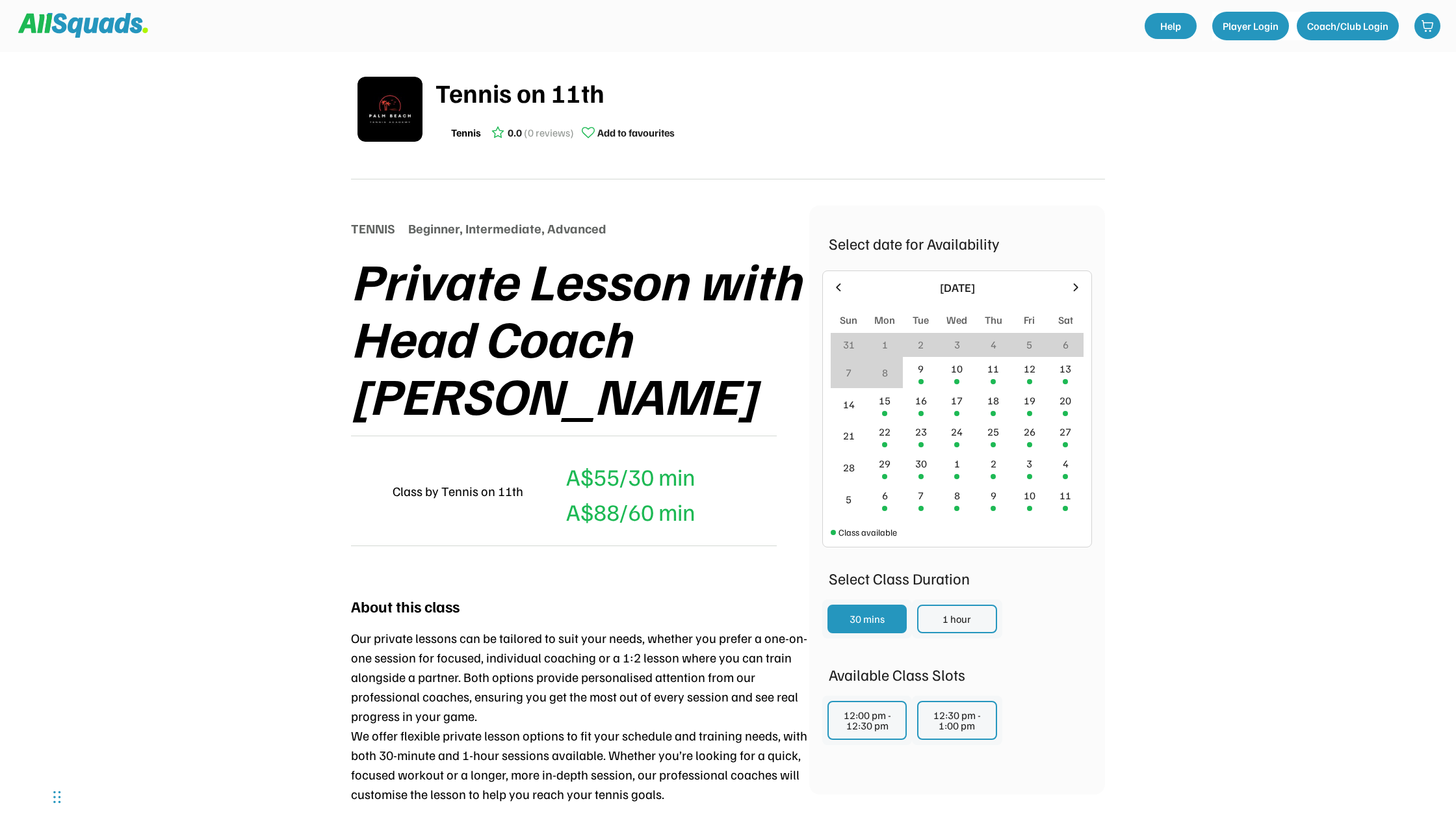
click at [1268, 436] on div "Tennis on 11th Tennis 0.0 (0 reviews) Add to favourites TENNIS Beginner, Interm…" at bounding box center [728, 741] width 1456 height 1481
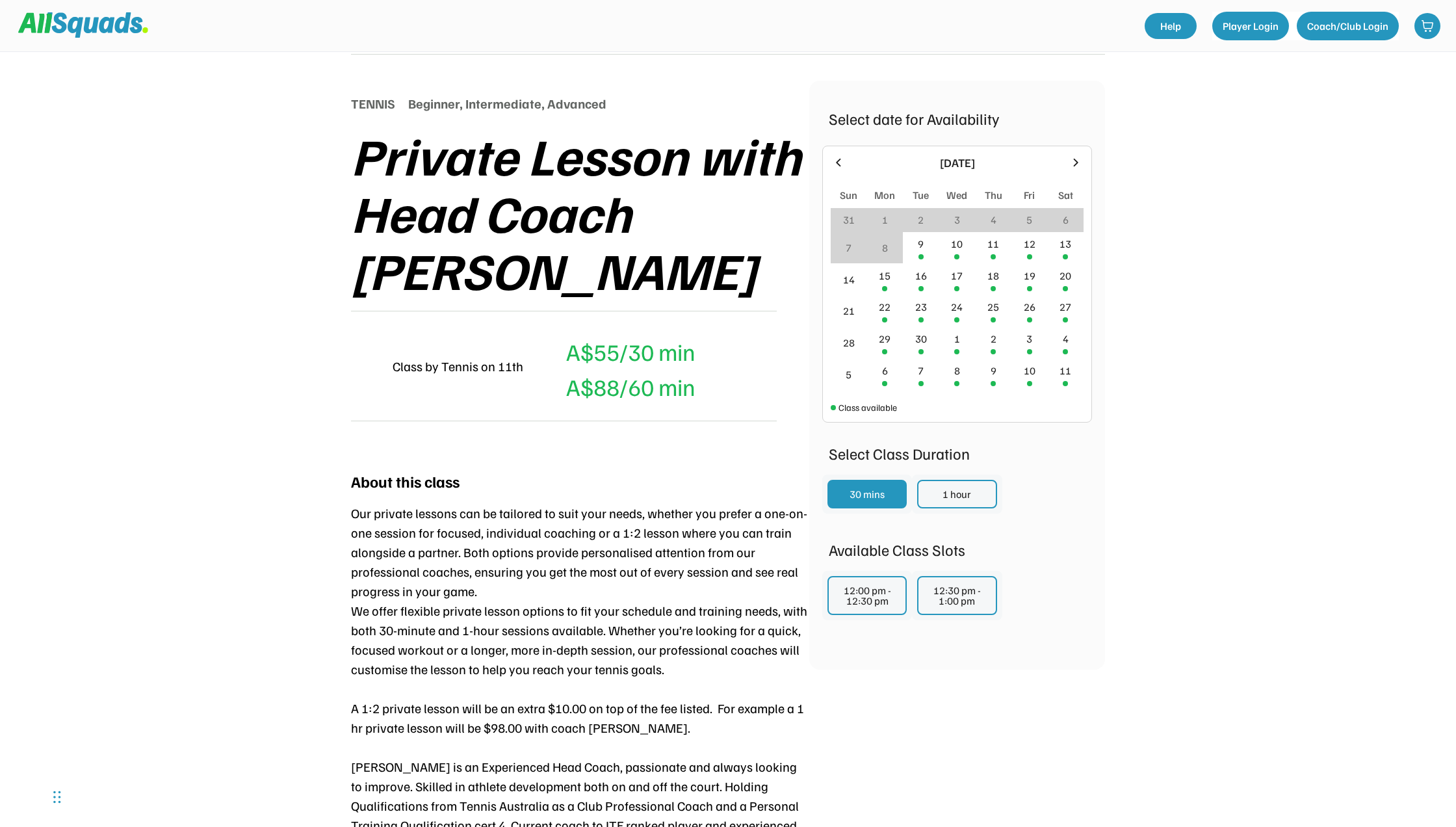
scroll to position [130, 0]
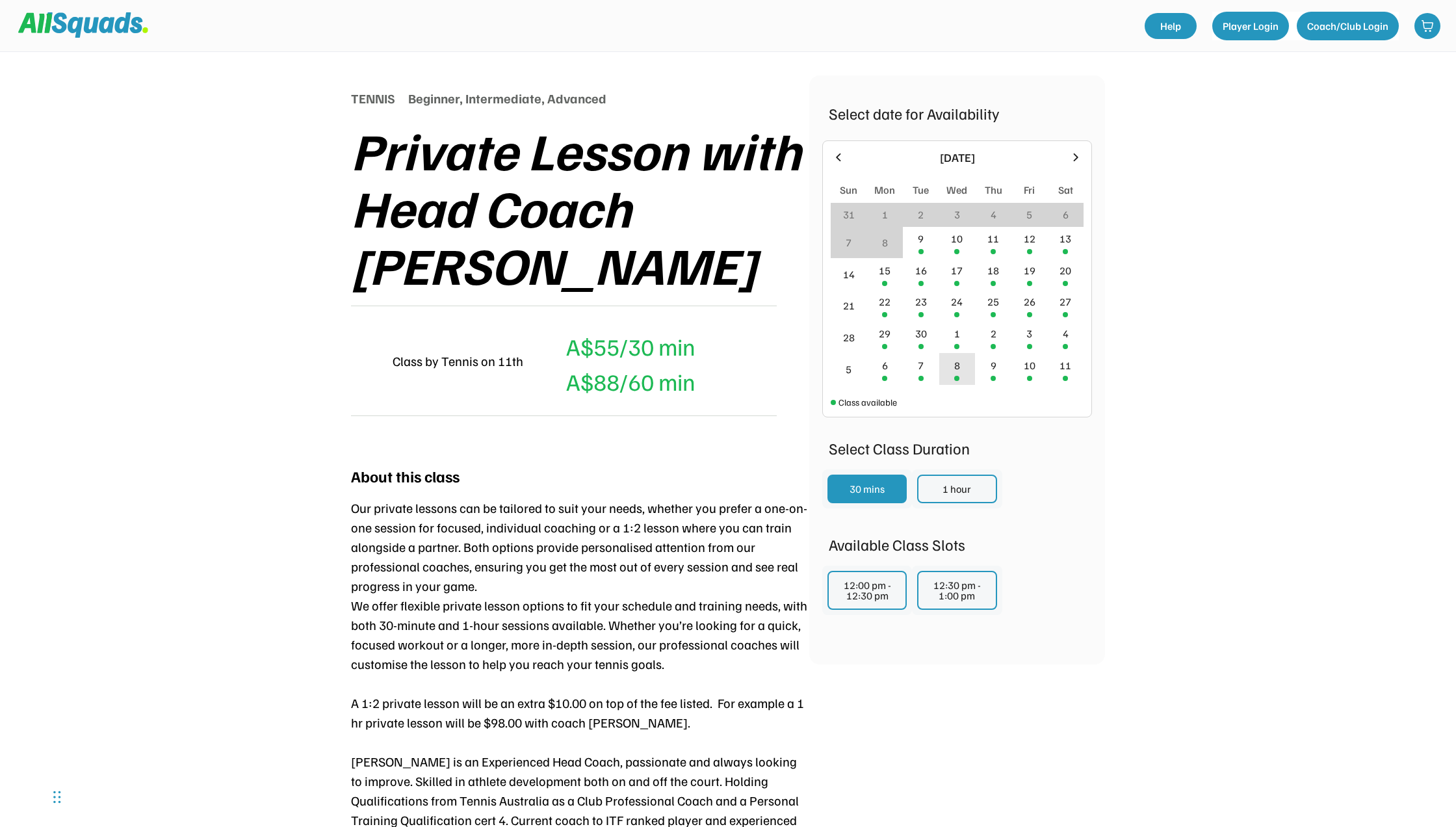
click at [953, 371] on div "8" at bounding box center [958, 368] width 37 height 32
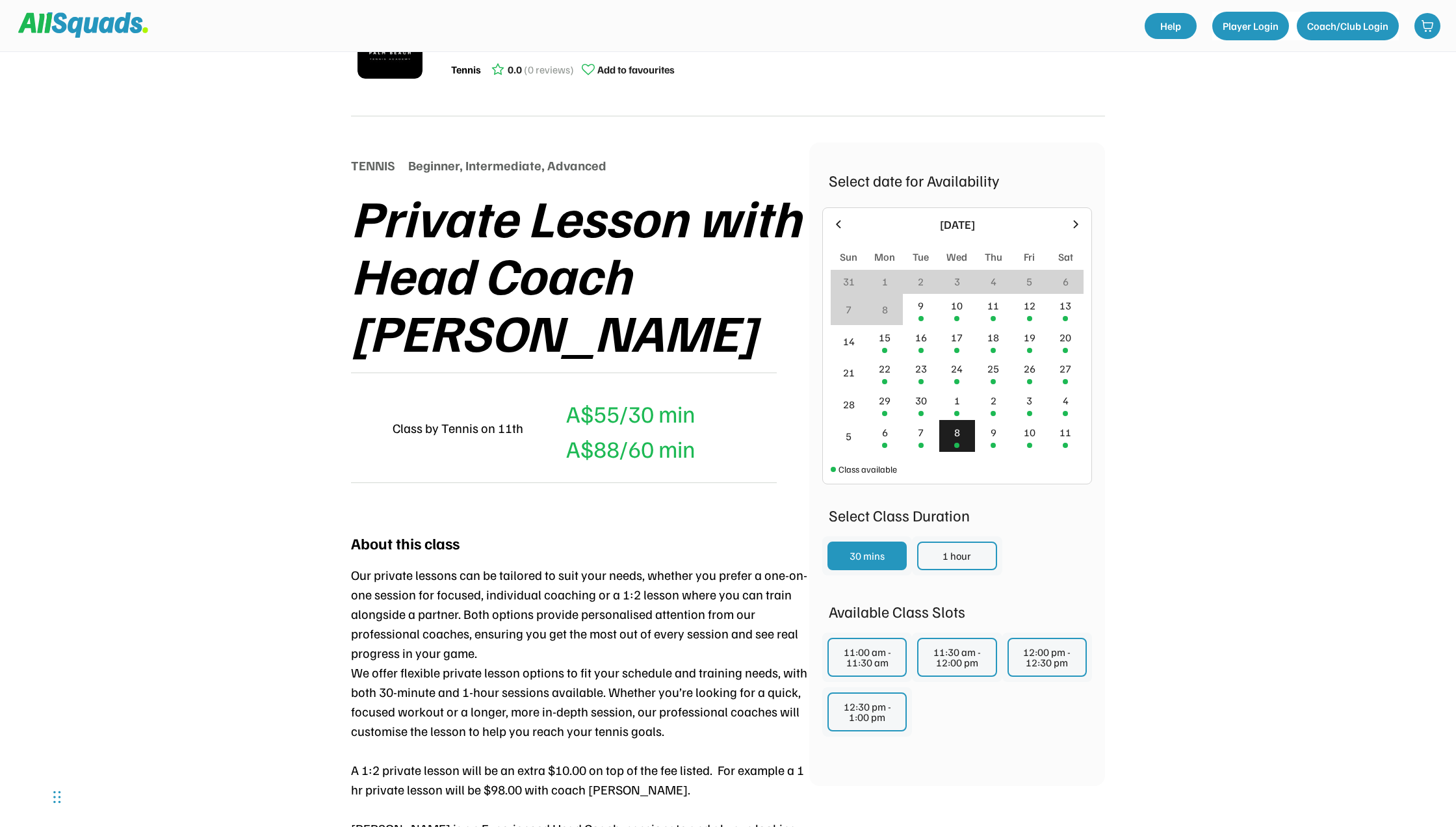
scroll to position [0, 0]
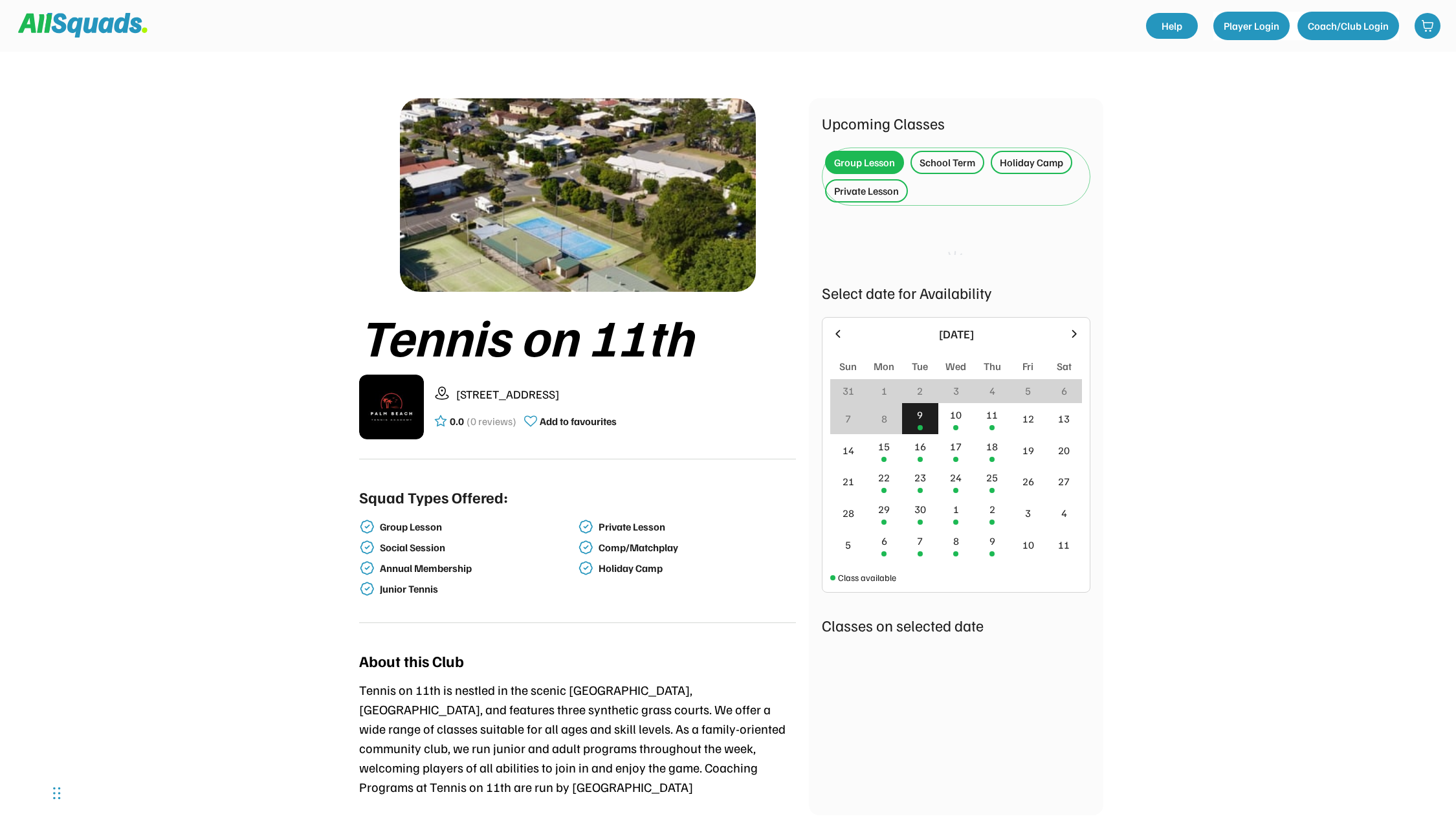
click at [878, 197] on div "Private Lesson" at bounding box center [867, 191] width 65 height 15
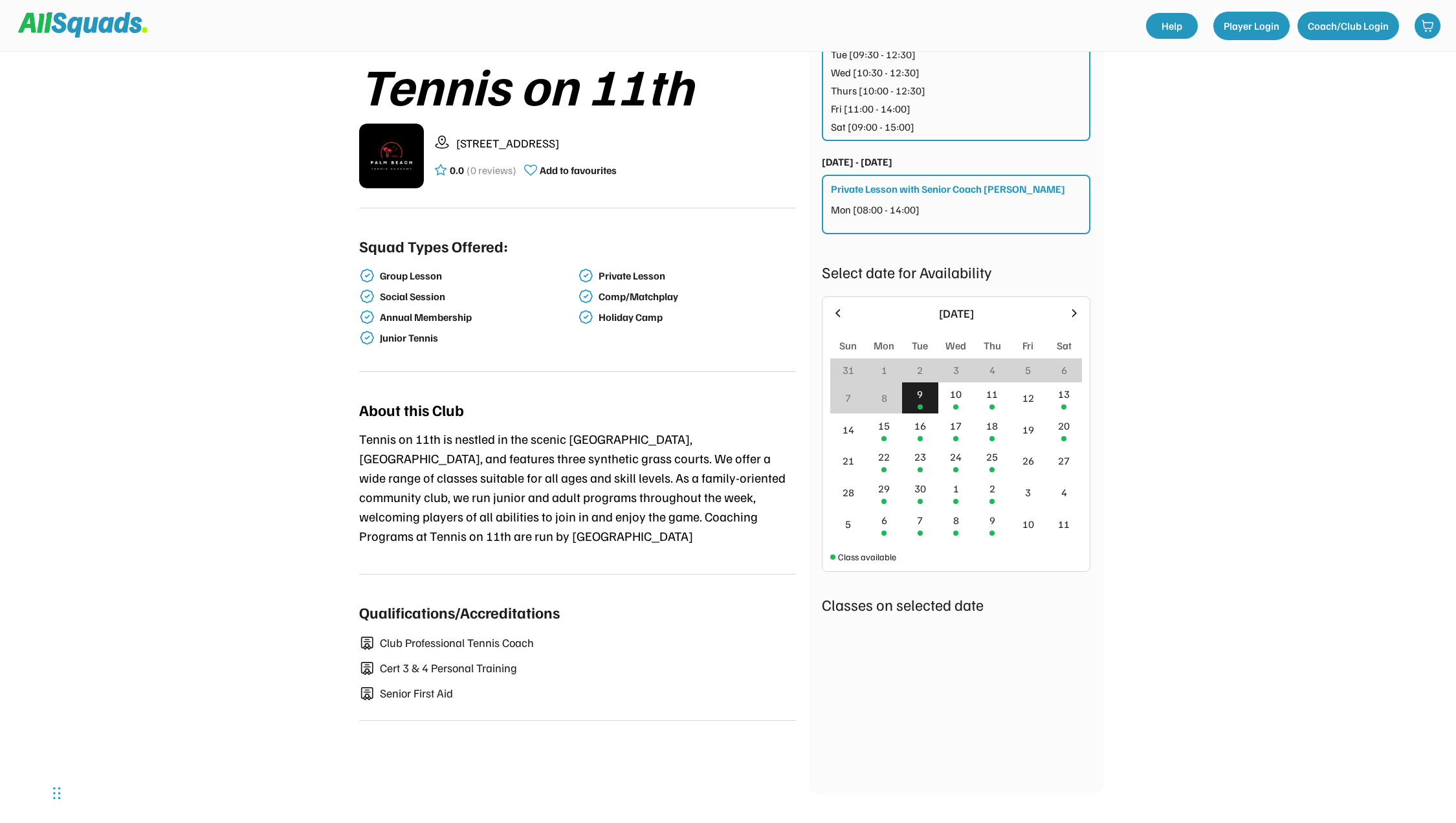
scroll to position [259, 0]
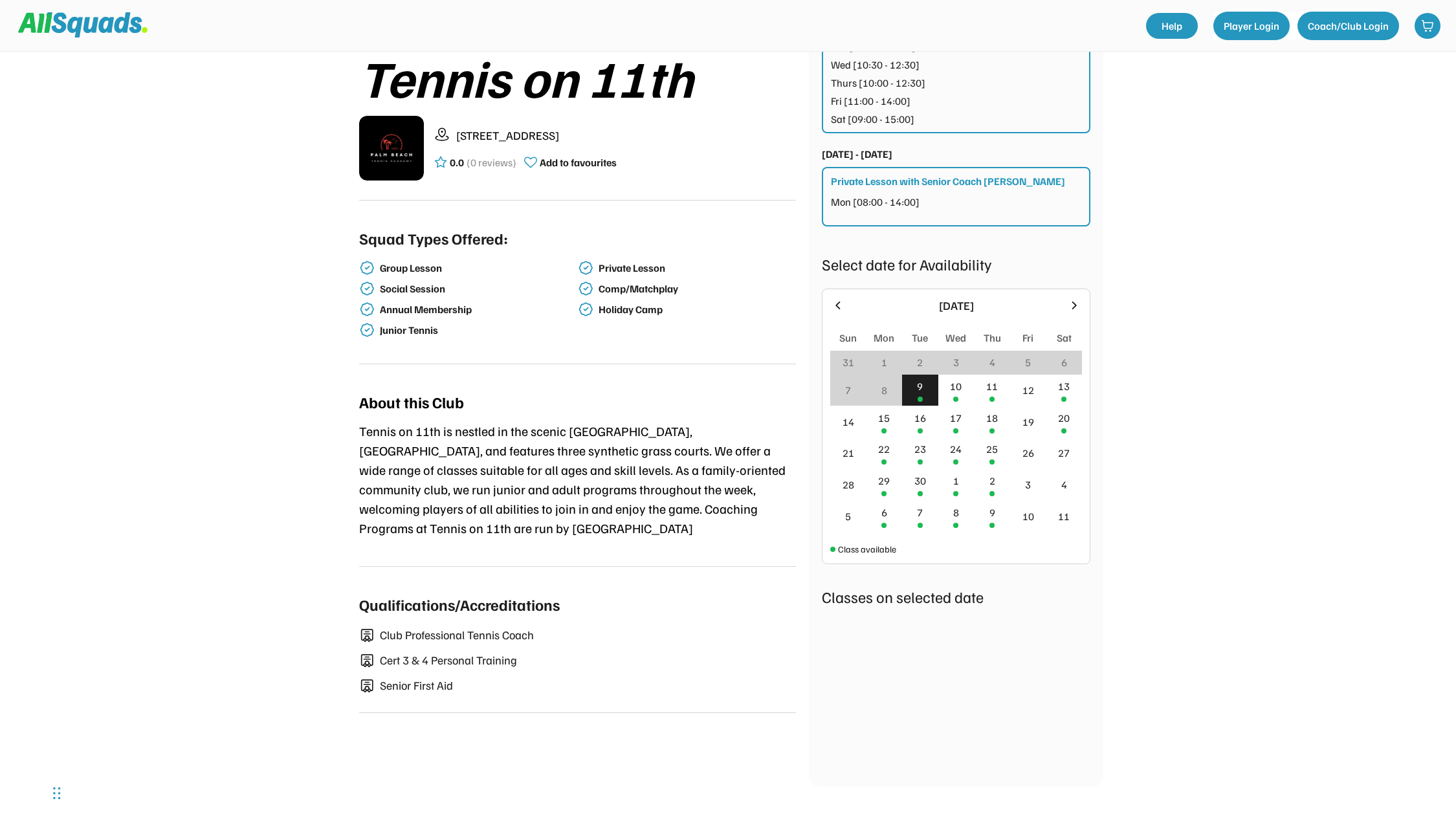
click at [1077, 306] on icon at bounding box center [1074, 306] width 15 height 15
click at [878, 458] on div "20" at bounding box center [884, 457] width 36 height 31
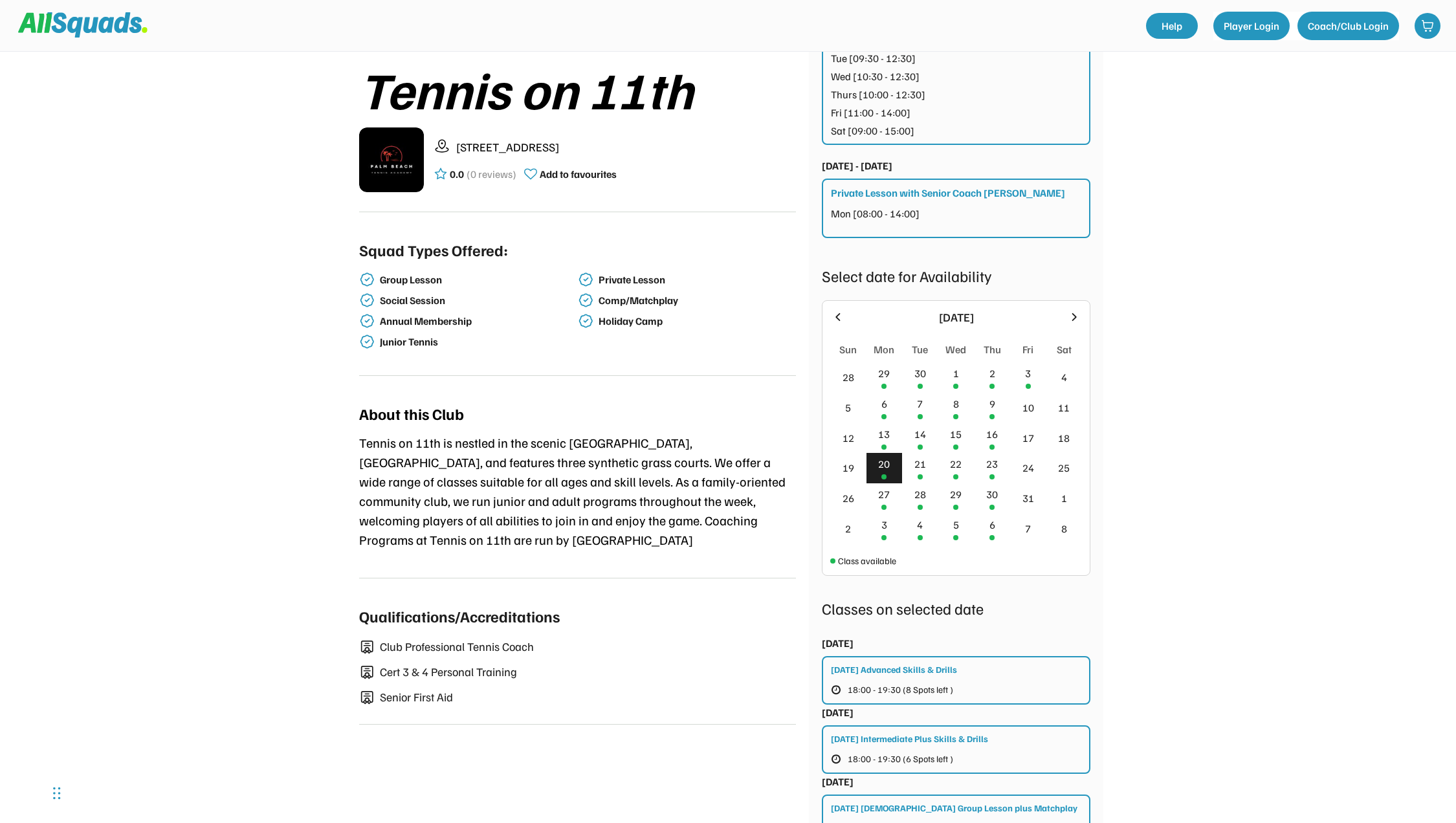
scroll to position [194, 0]
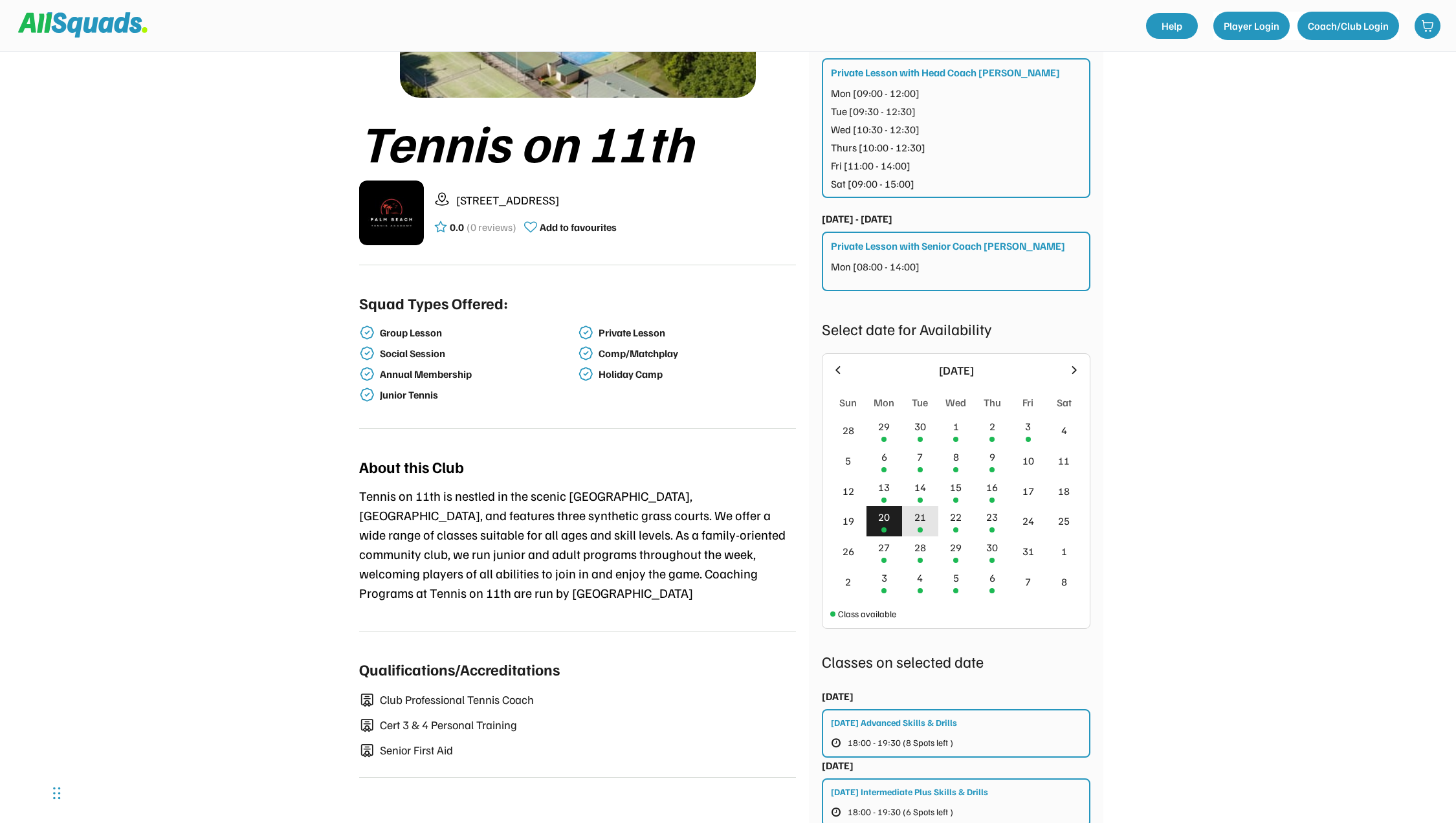
click at [919, 520] on div "21" at bounding box center [920, 517] width 11 height 15
click at [952, 525] on div "22" at bounding box center [956, 517] width 11 height 15
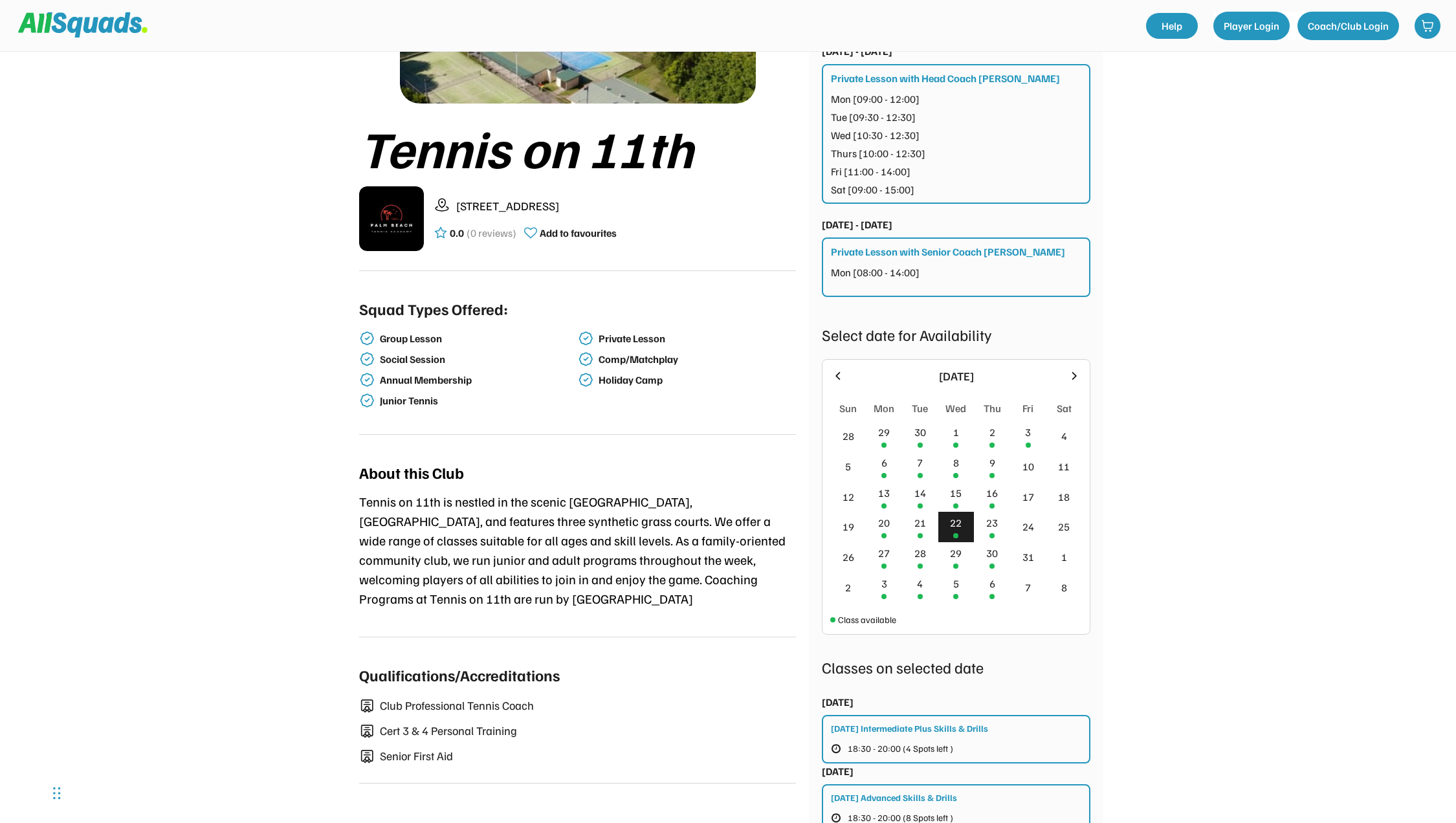
scroll to position [65, 0]
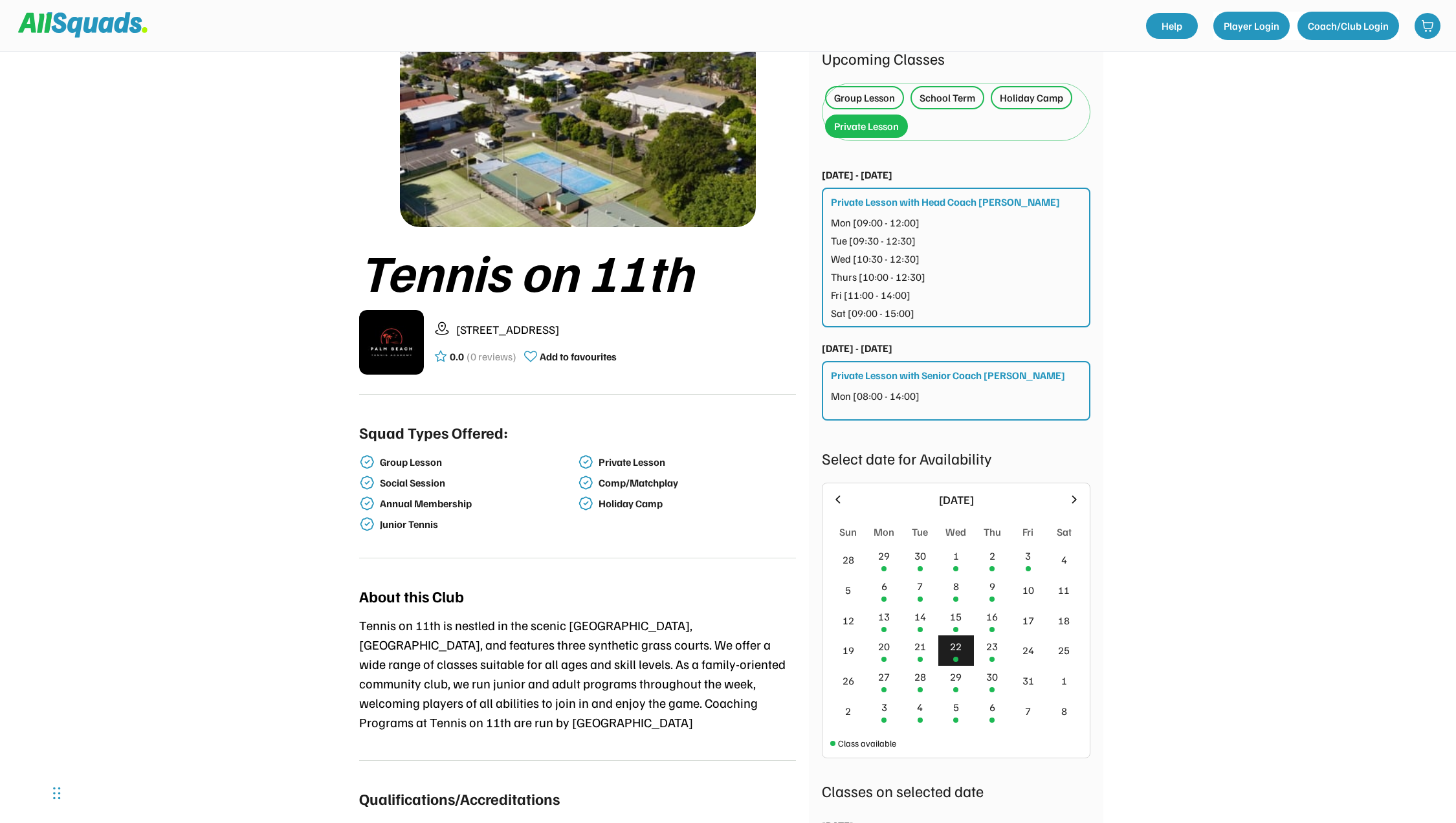
click at [871, 96] on div "Group Lesson" at bounding box center [864, 97] width 61 height 15
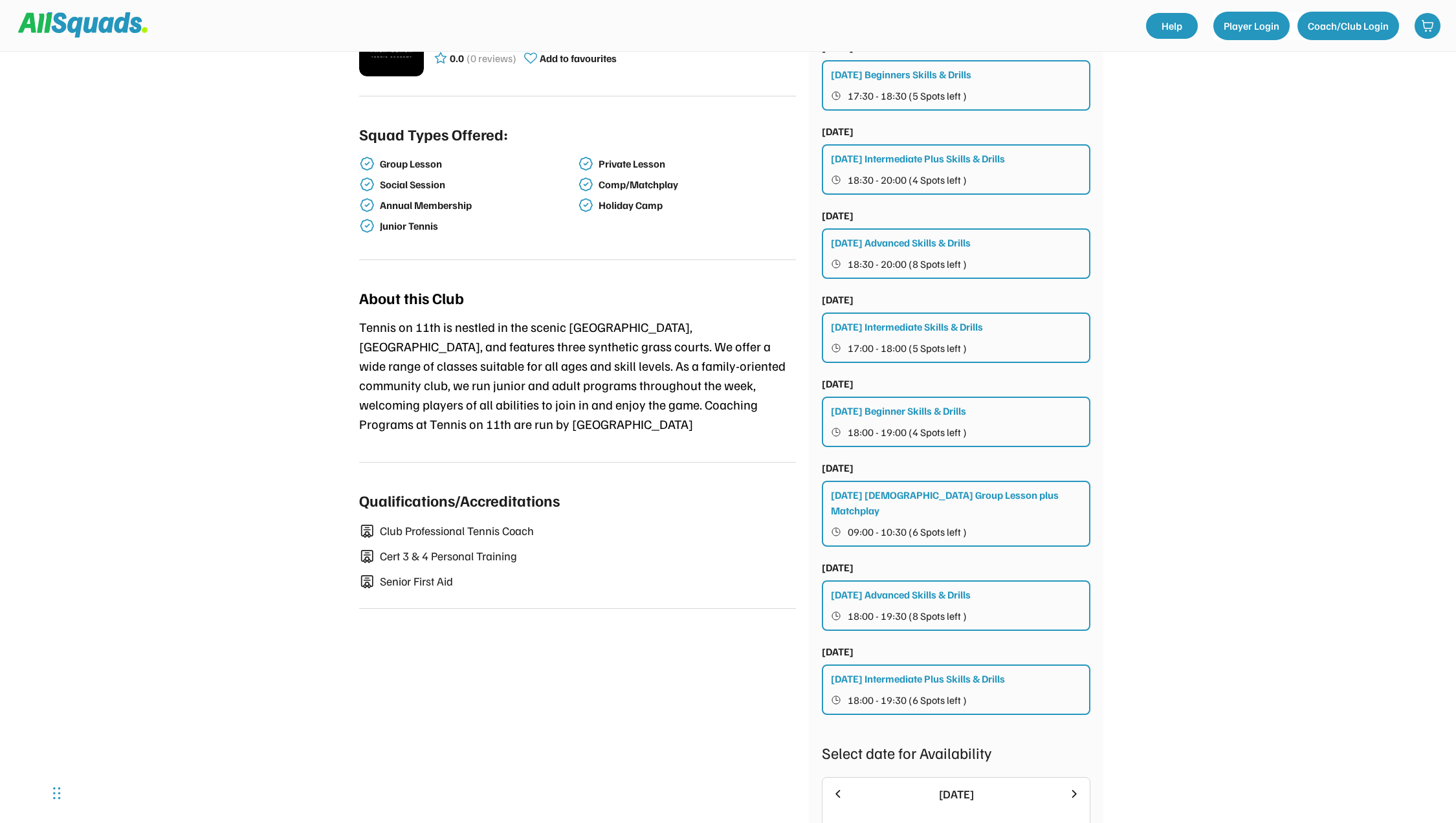
scroll to position [324, 0]
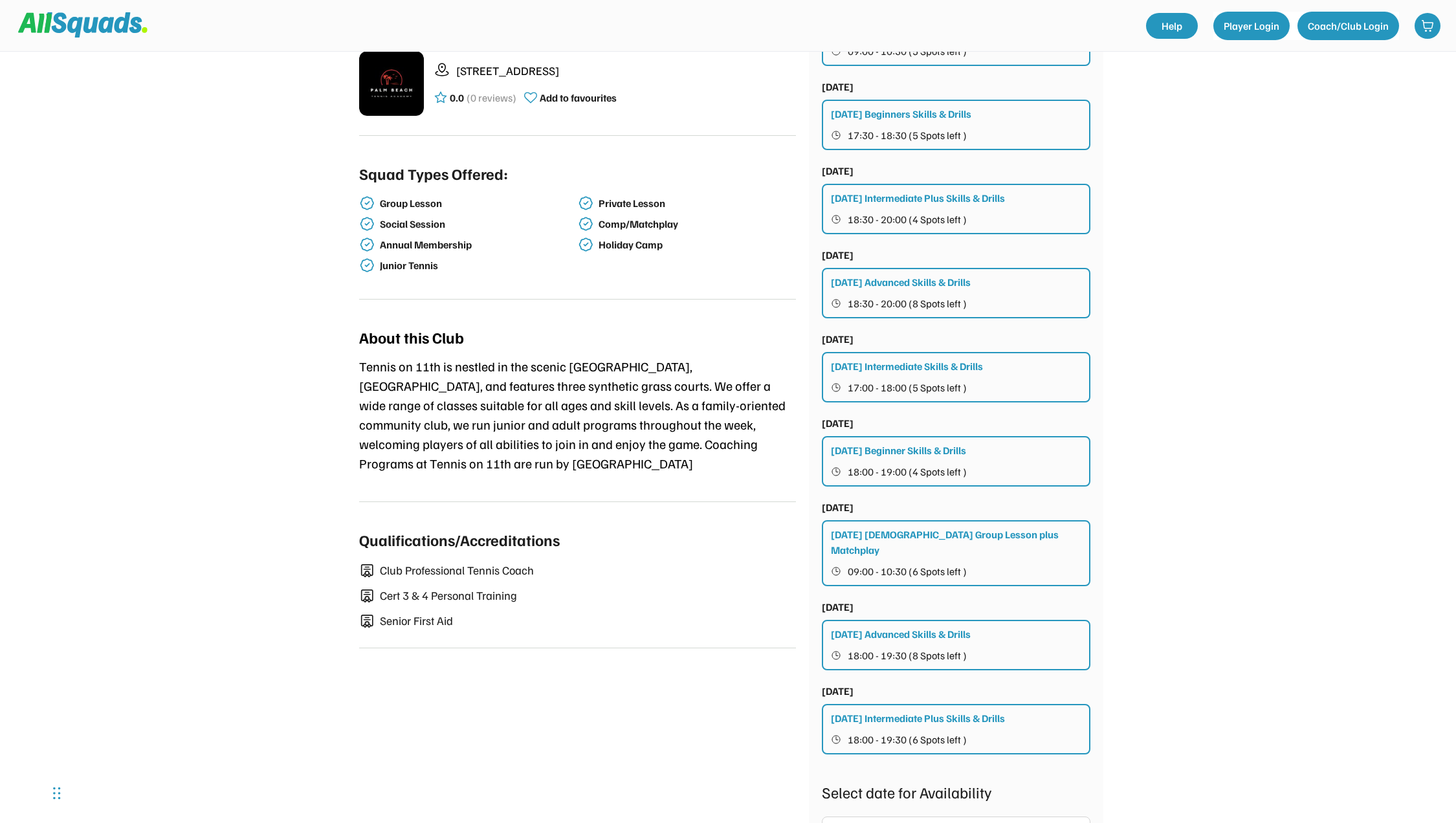
click at [1044, 460] on div "Thursday Beginner Skills & Drills 18:00 - 19:00 (4 Spots left )" at bounding box center [956, 461] width 268 height 50
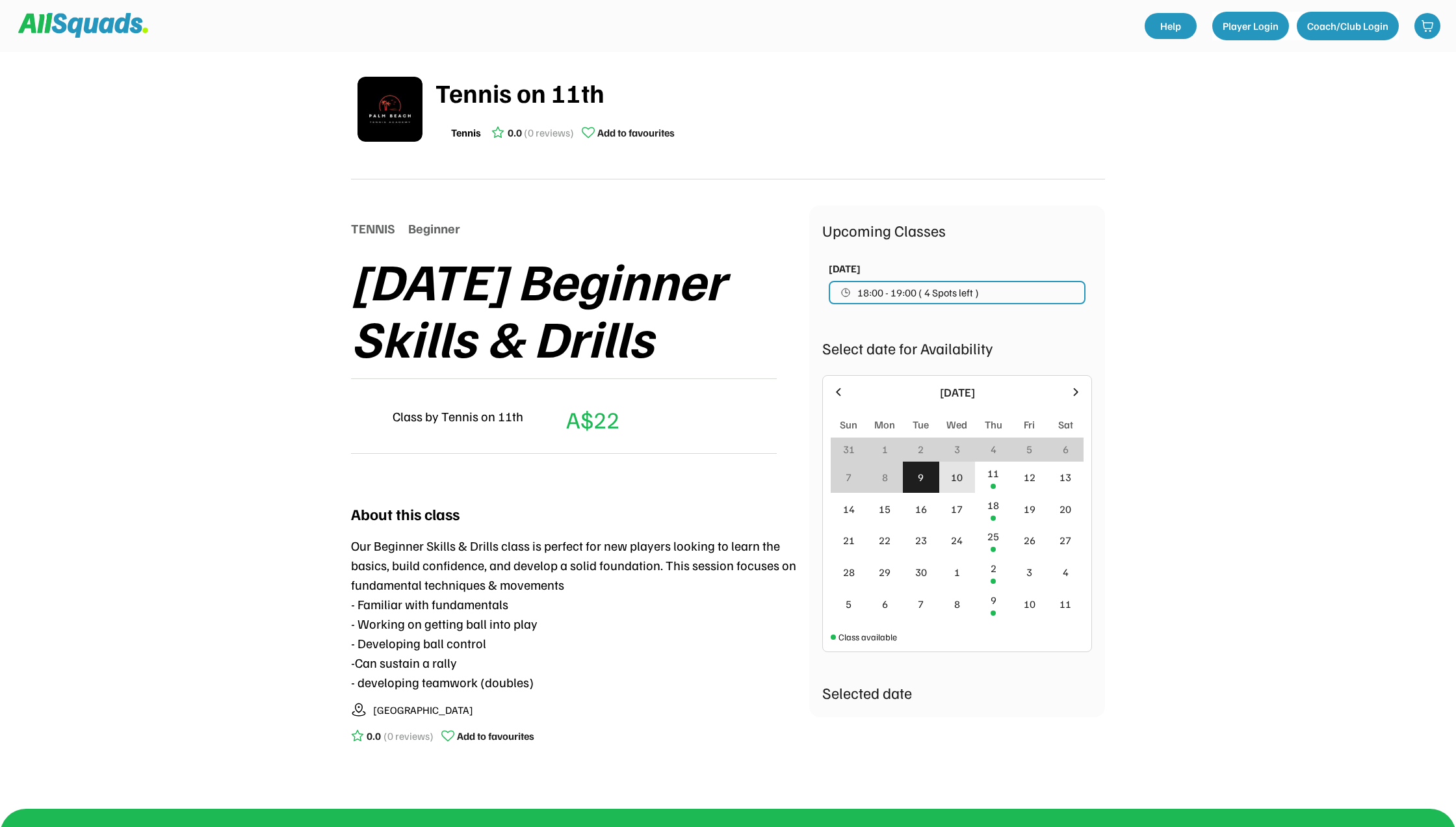
click at [962, 478] on div "10" at bounding box center [957, 477] width 11 height 15
click at [998, 477] on div "11" at bounding box center [993, 473] width 11 height 15
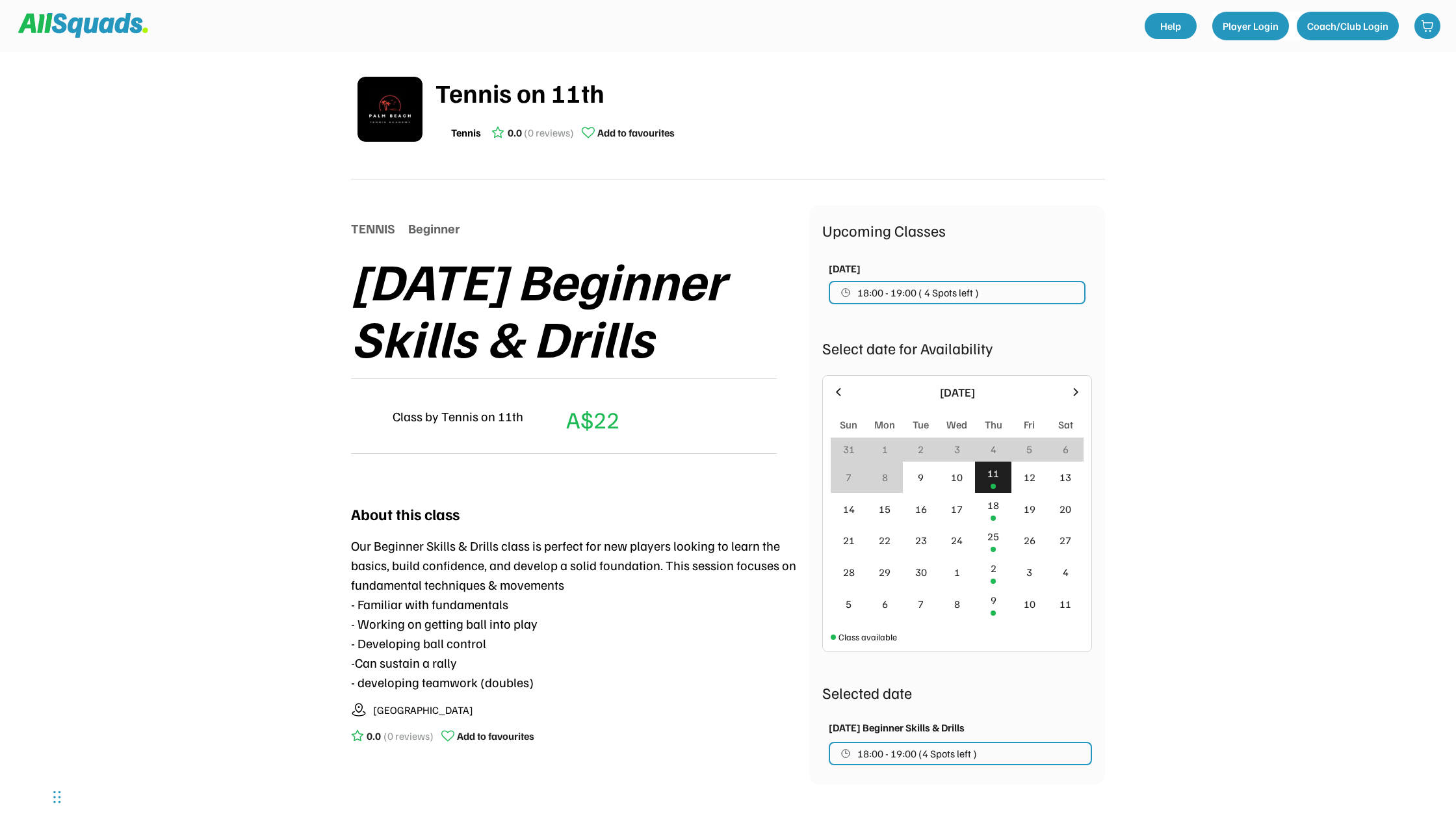
click at [483, 95] on div "Tennis on 11th" at bounding box center [770, 92] width 669 height 39
click at [274, 172] on div "Tennis on 11th Tennis 0.0 (0 reviews) Add to favourites TENNIS Beginner Thursda…" at bounding box center [728, 549] width 1456 height 1098
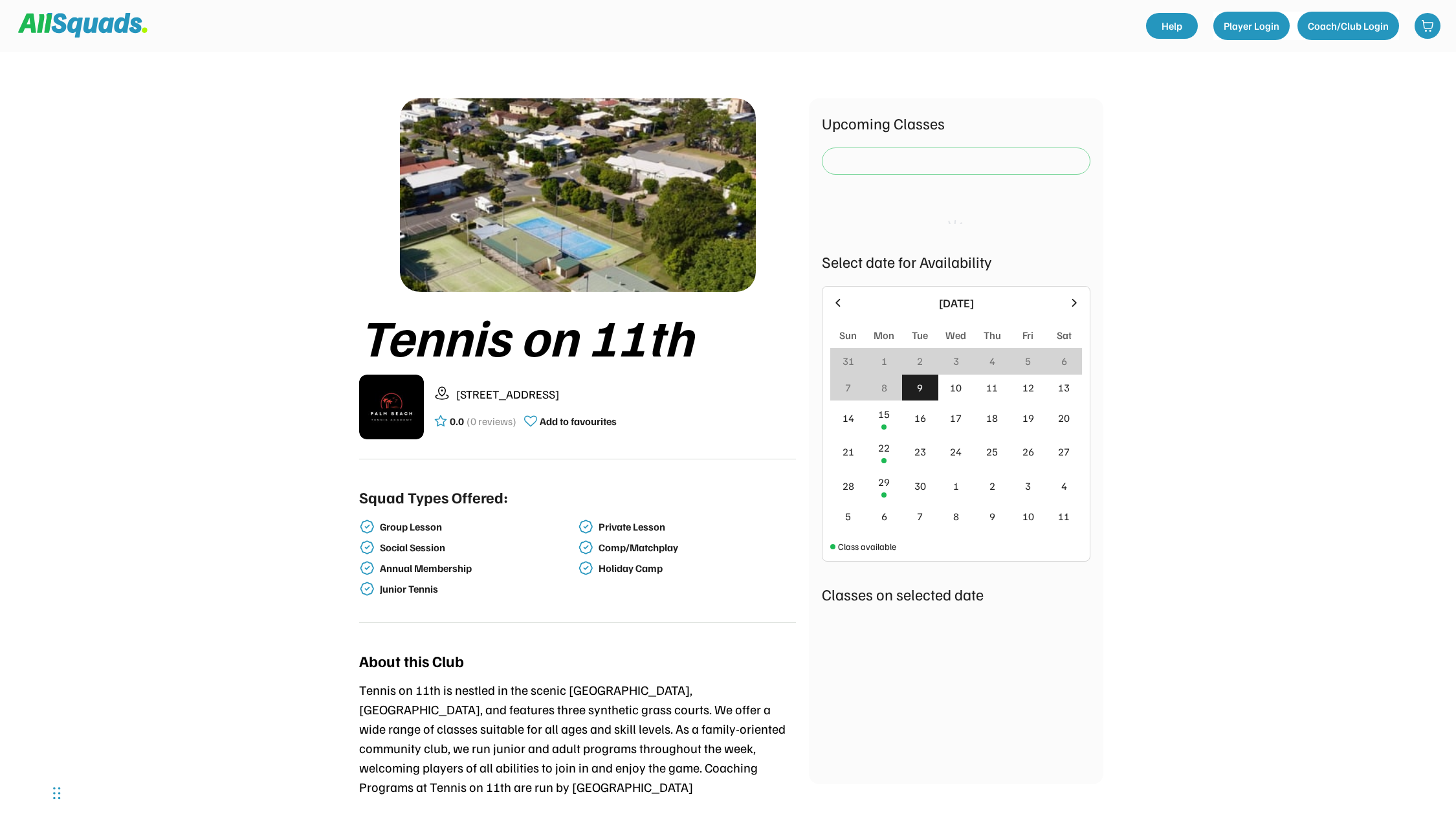
click at [1030, 144] on div "Upcoming Classes Select date for Availability [DATE] Sun Mon Tue Wed Thu Fri Sa…" at bounding box center [956, 441] width 268 height 660
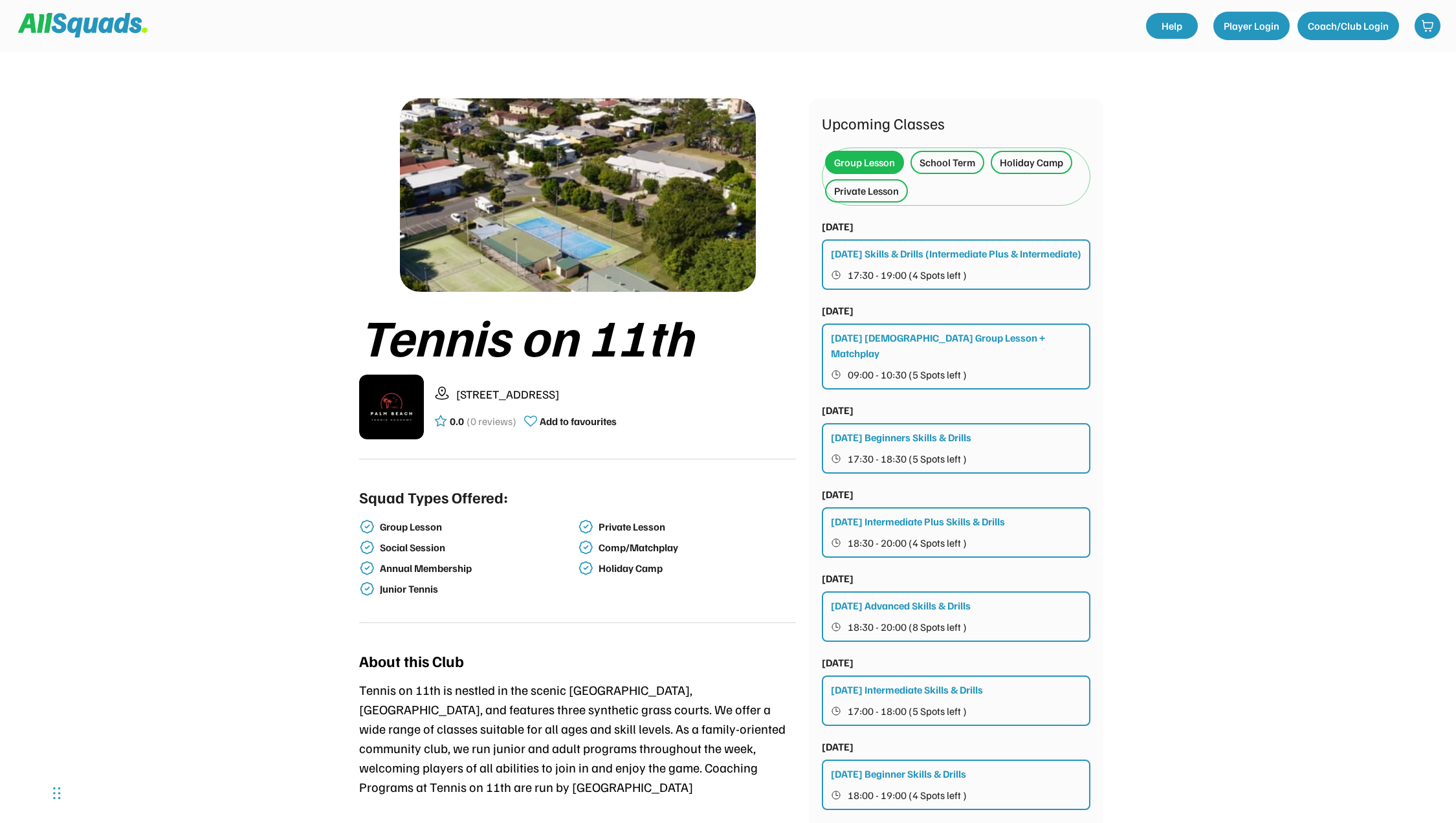
click at [939, 168] on div "School Term" at bounding box center [947, 162] width 56 height 15
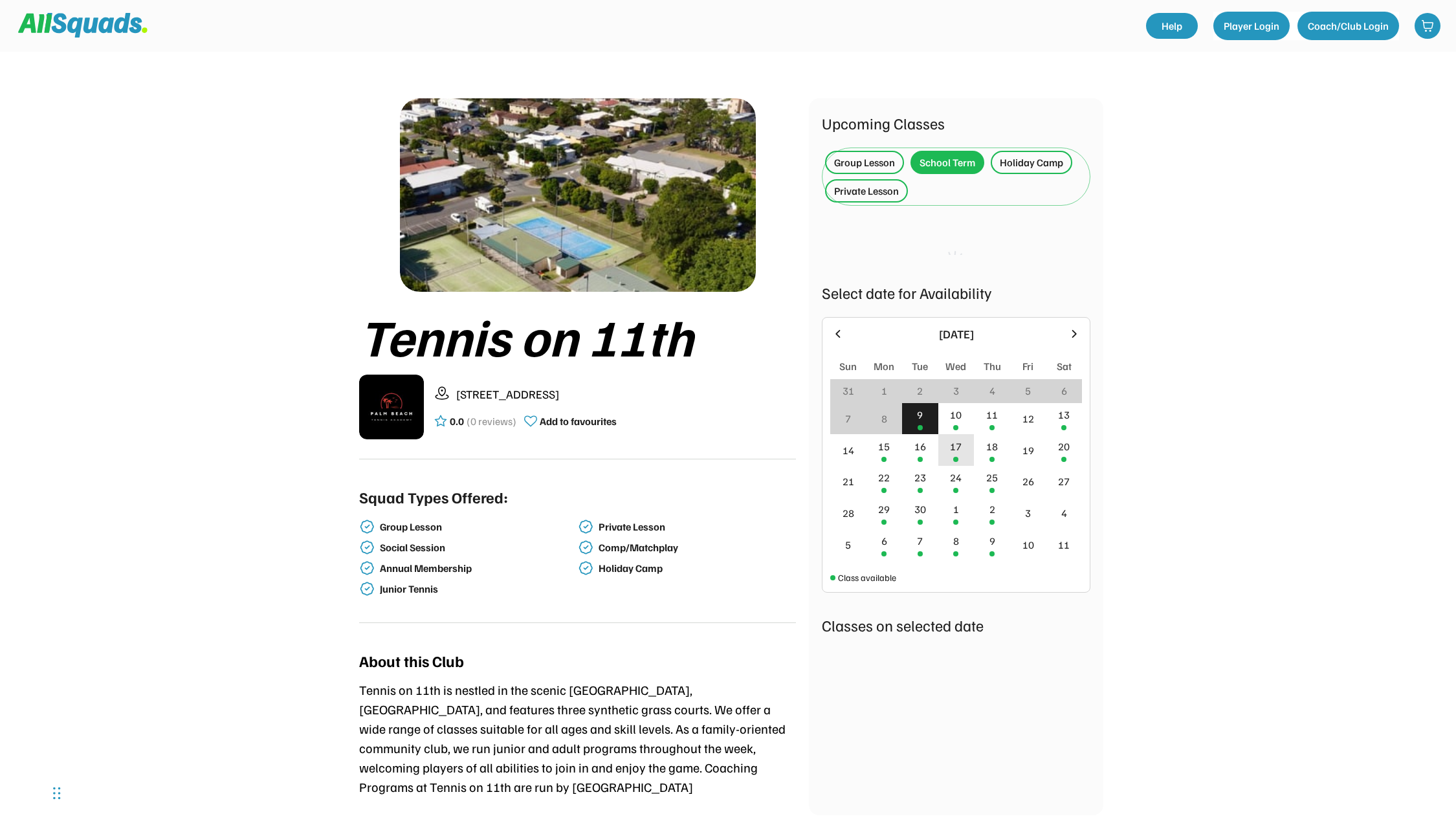
click at [944, 420] on div "10" at bounding box center [957, 418] width 36 height 32
click at [880, 480] on div "22" at bounding box center [884, 478] width 11 height 15
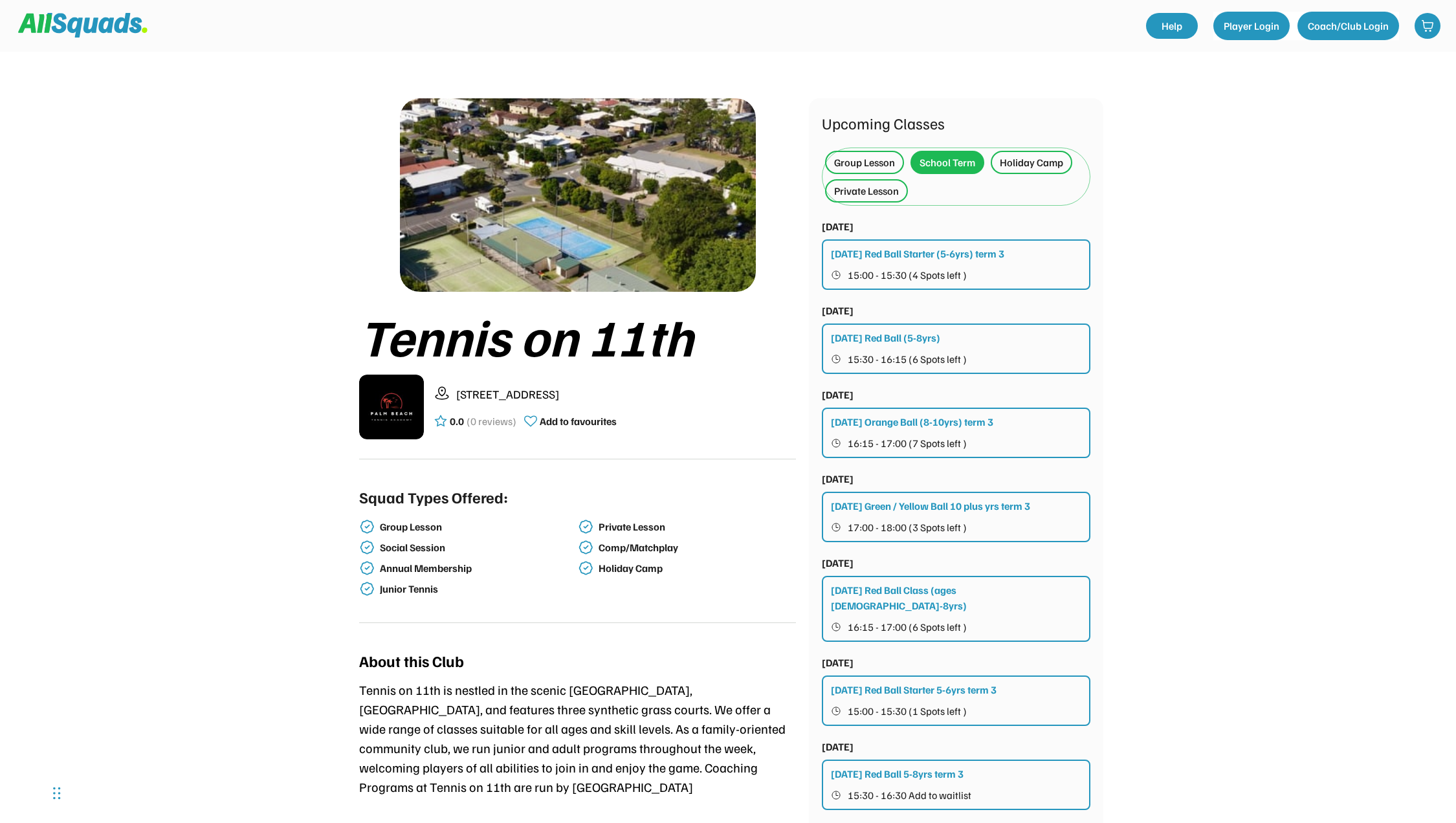
click at [993, 417] on div "[DATE] Orange Ball (8-10yrs) term 3" at bounding box center [912, 422] width 162 height 15
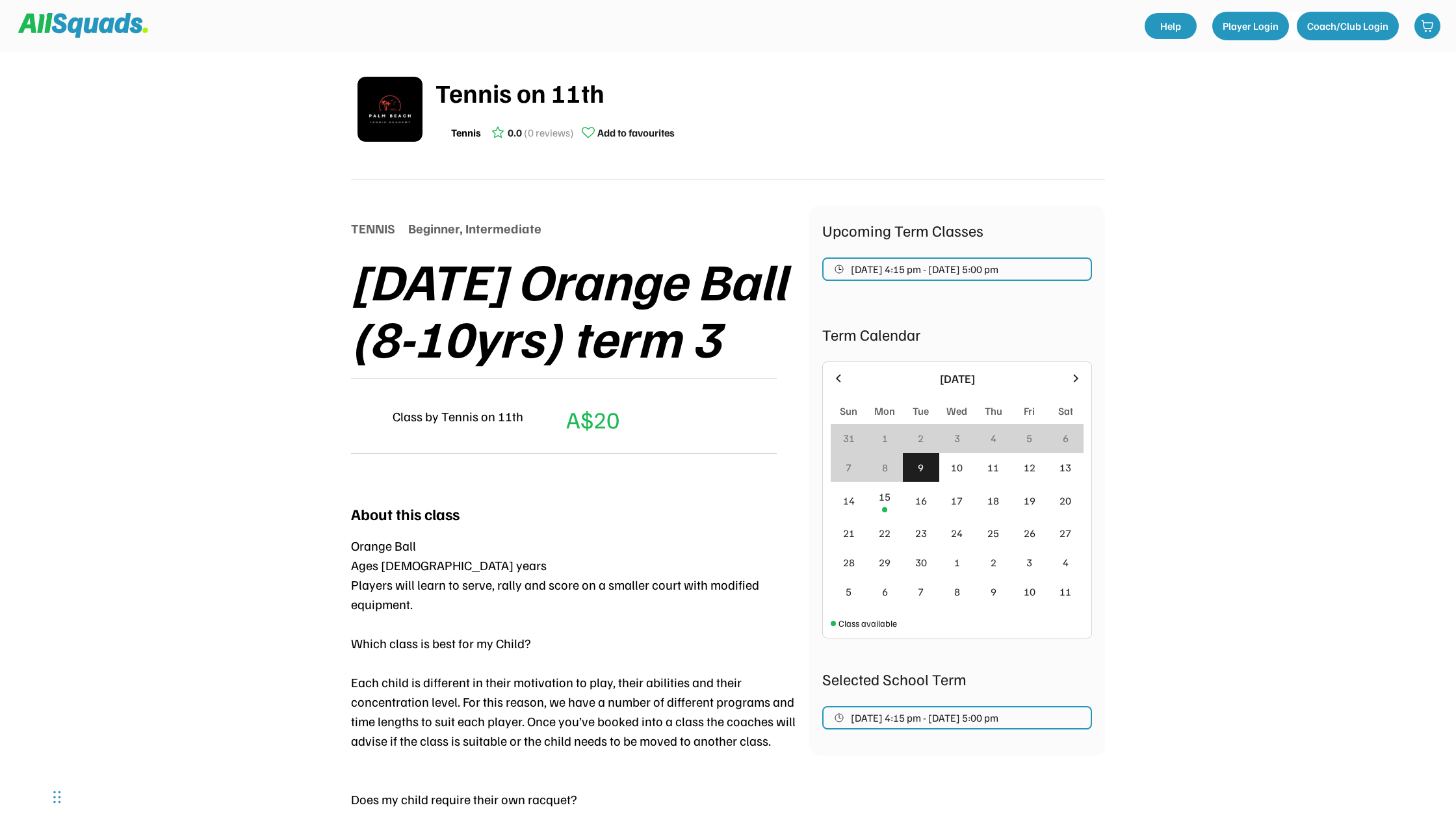
click at [546, 99] on div "Tennis on 11th" at bounding box center [770, 92] width 669 height 39
click at [110, 29] on img at bounding box center [83, 25] width 130 height 24
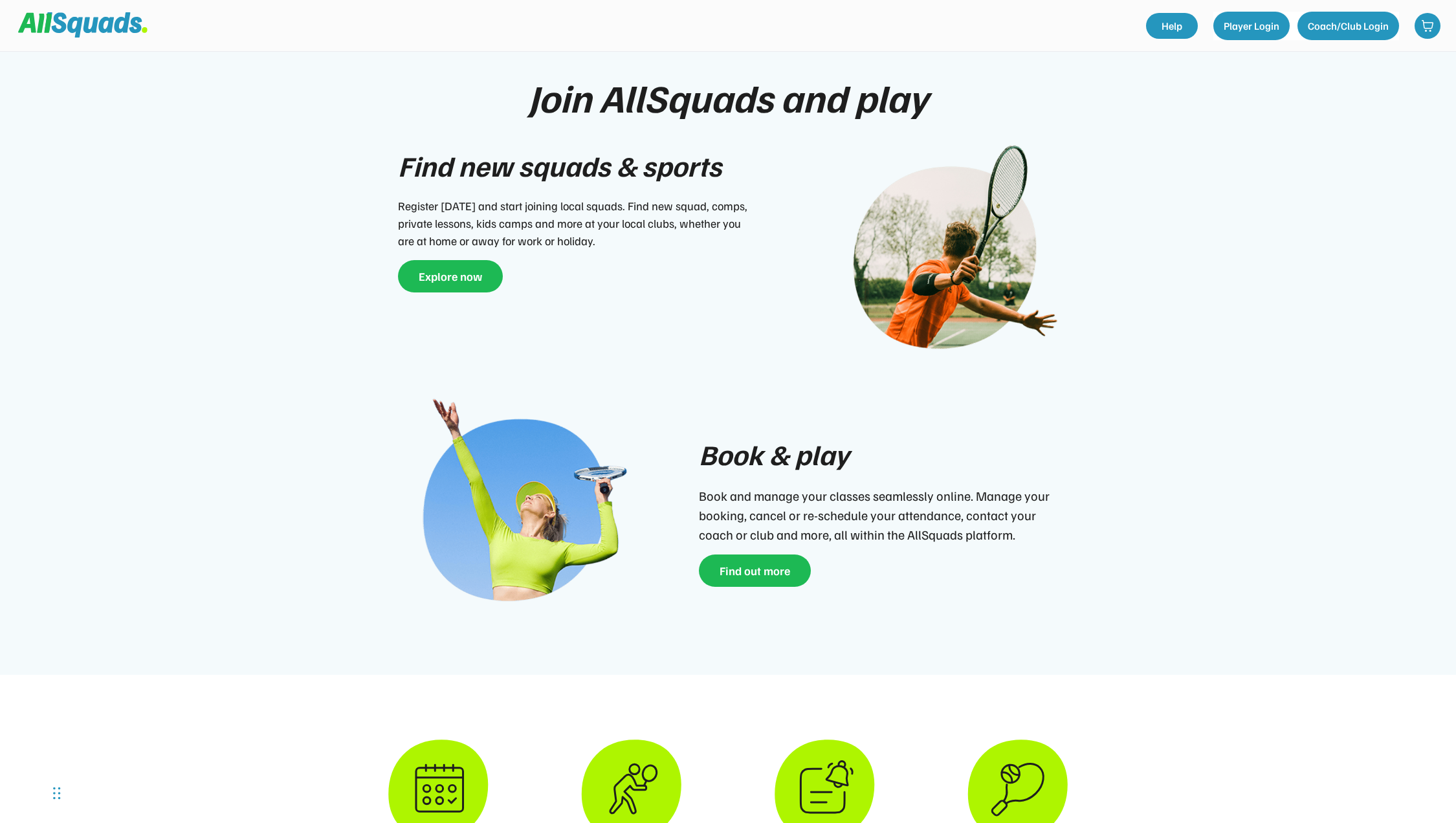
scroll to position [518, 0]
